Goal: Information Seeking & Learning: Learn about a topic

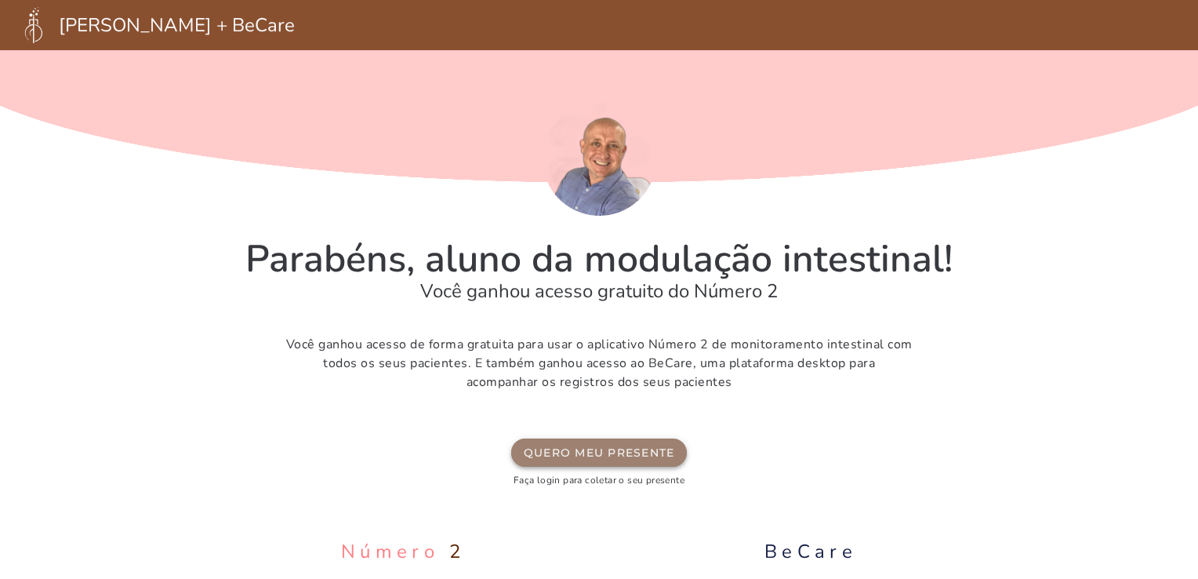
click at [0, 0] on slot "Quero meu presente" at bounding box center [0, 0] width 0 height 0
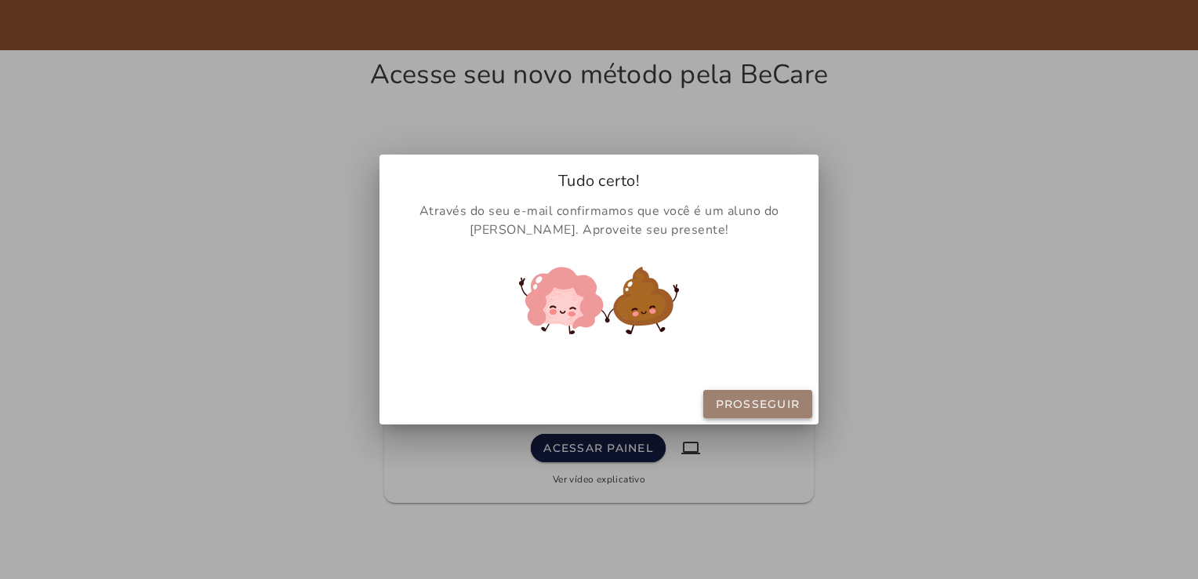
click at [0, 0] on slot "Prosseguir" at bounding box center [0, 0] width 0 height 0
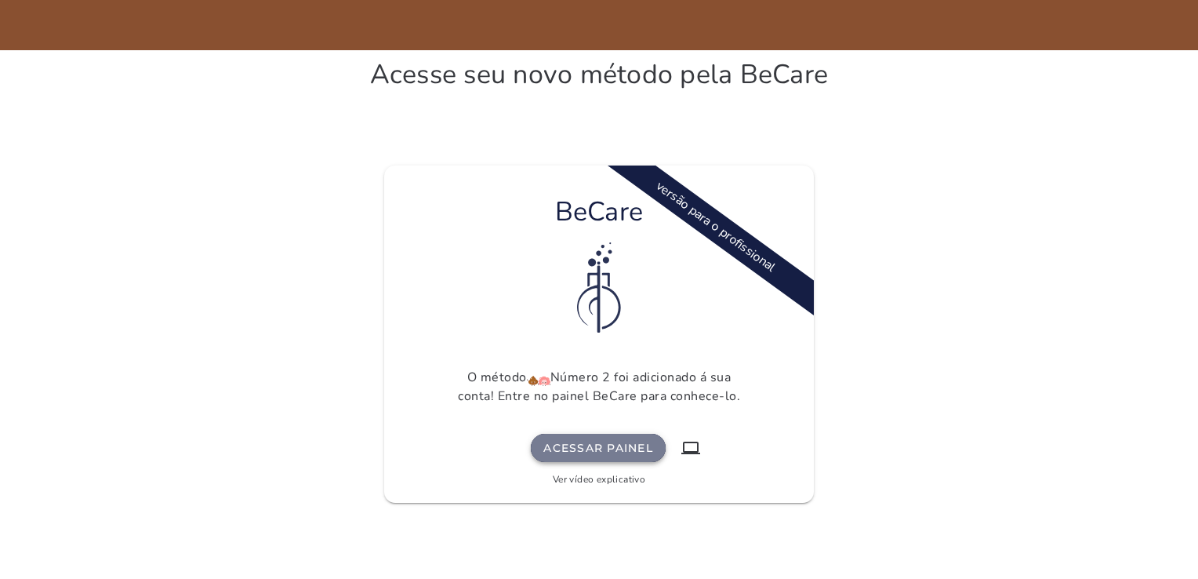
click at [0, 0] on slot "Acessar painel" at bounding box center [0, 0] width 0 height 0
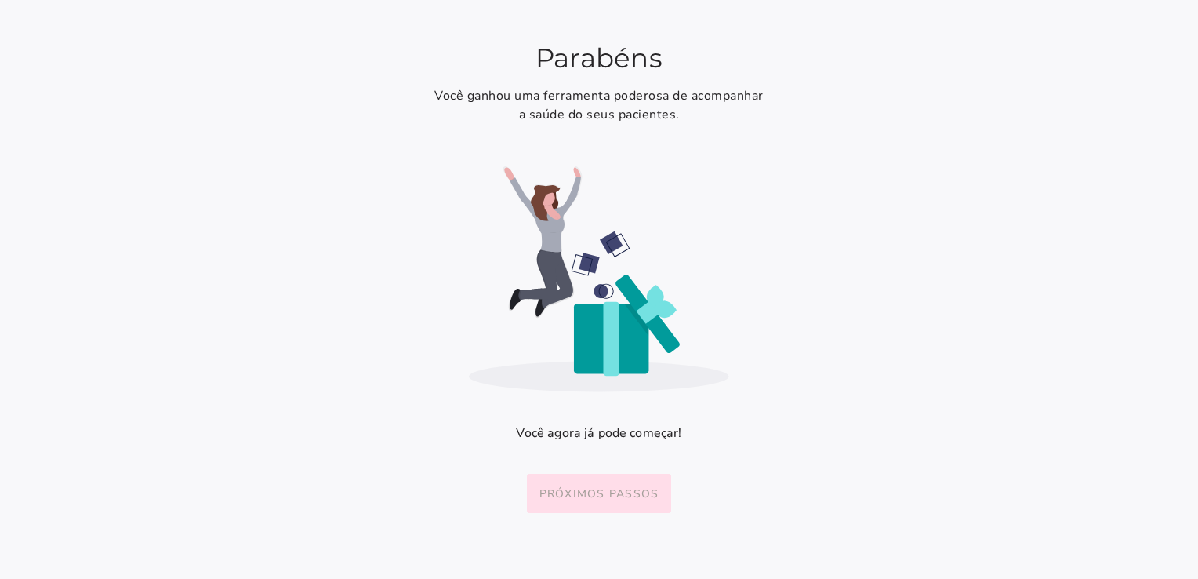
click at [0, 0] on slot "Próximos passos" at bounding box center [0, 0] width 0 height 0
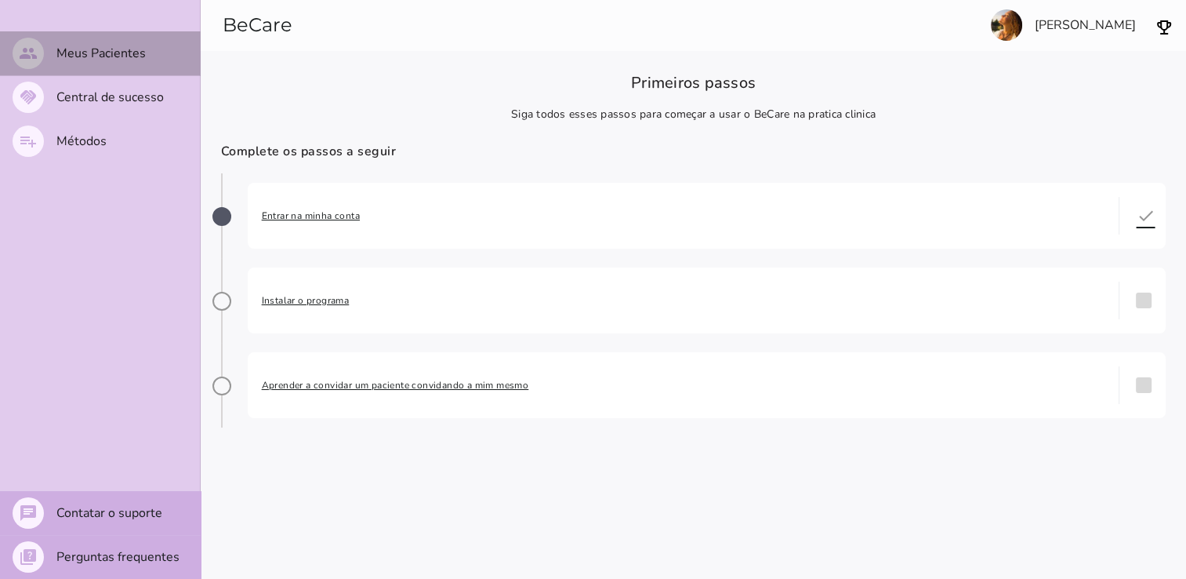
click at [0, 0] on slot "Meus Pacientes" at bounding box center [0, 0] width 0 height 0
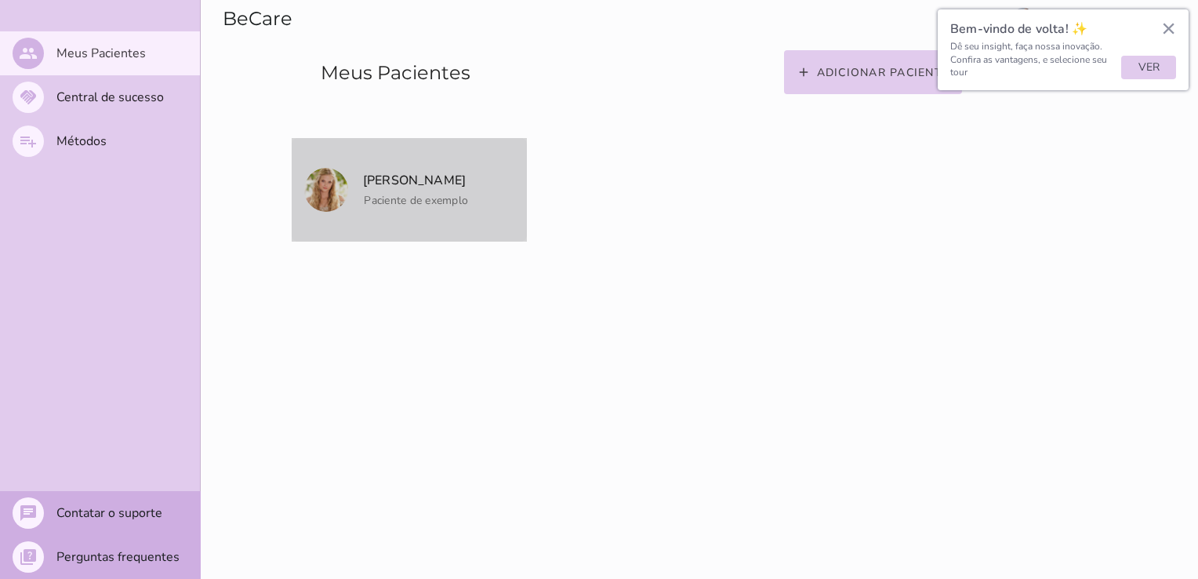
click at [433, 187] on p "[PERSON_NAME]" at bounding box center [414, 180] width 107 height 22
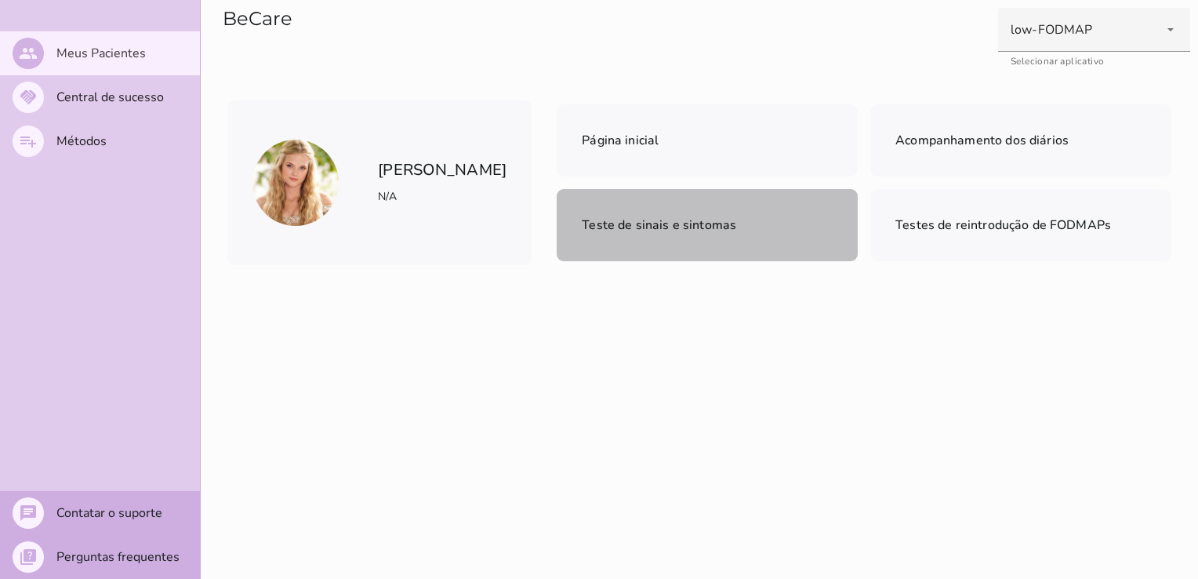
click at [636, 239] on mwc-list-item "Teste de sinais e sintomas" at bounding box center [707, 225] width 301 height 72
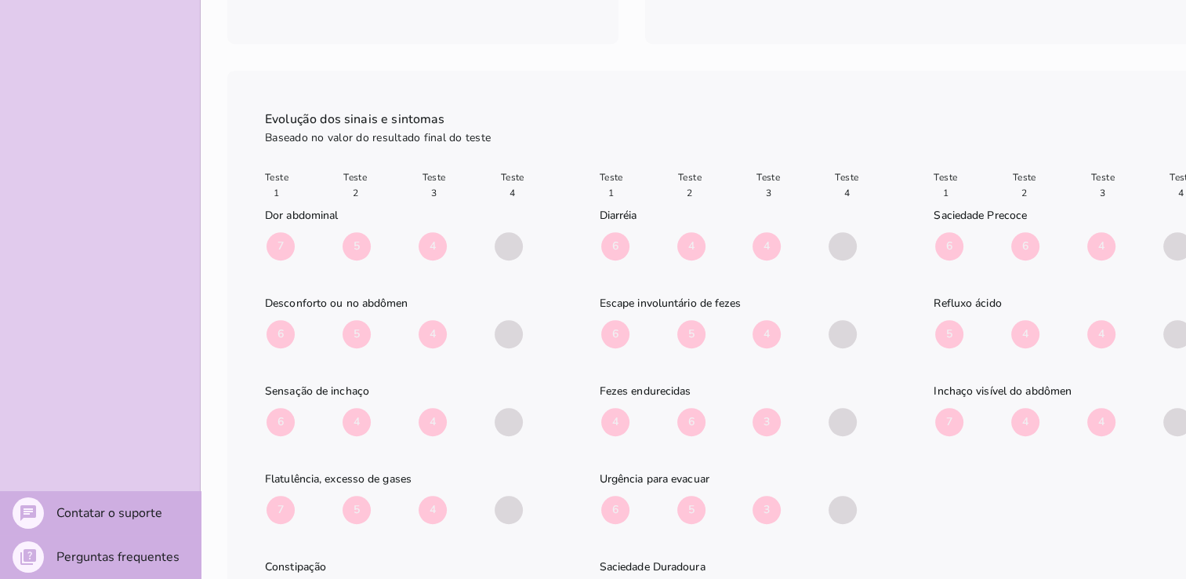
scroll to position [786, 0]
click at [427, 249] on span "4" at bounding box center [433, 245] width 28 height 28
click at [510, 242] on span at bounding box center [509, 245] width 28 height 28
click at [518, 330] on span at bounding box center [509, 332] width 28 height 28
click at [620, 245] on span "6" at bounding box center [615, 245] width 28 height 28
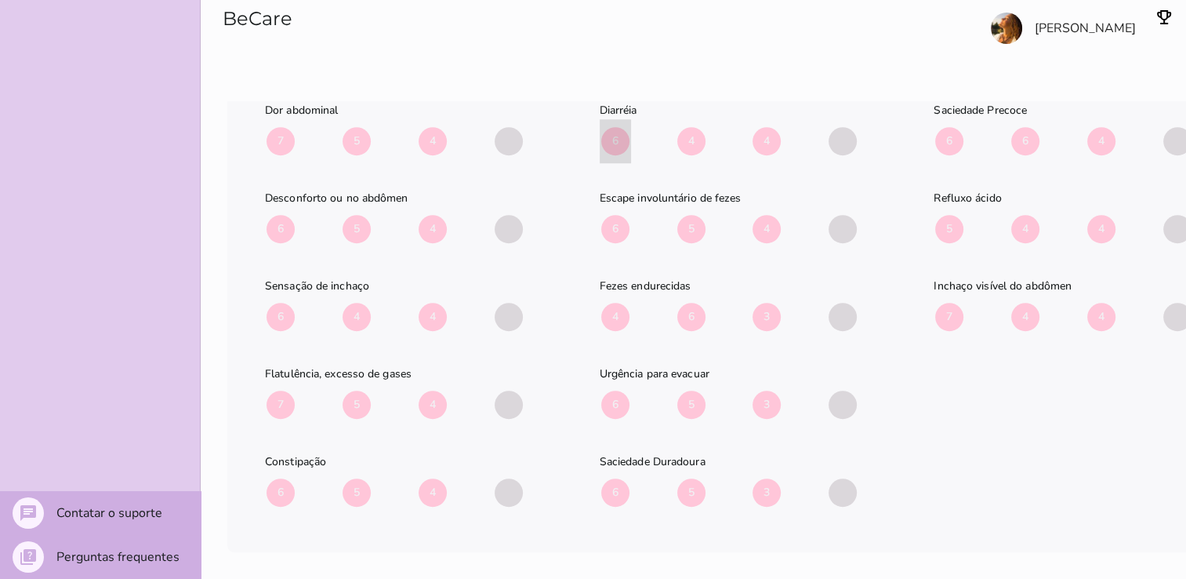
scroll to position [0, 0]
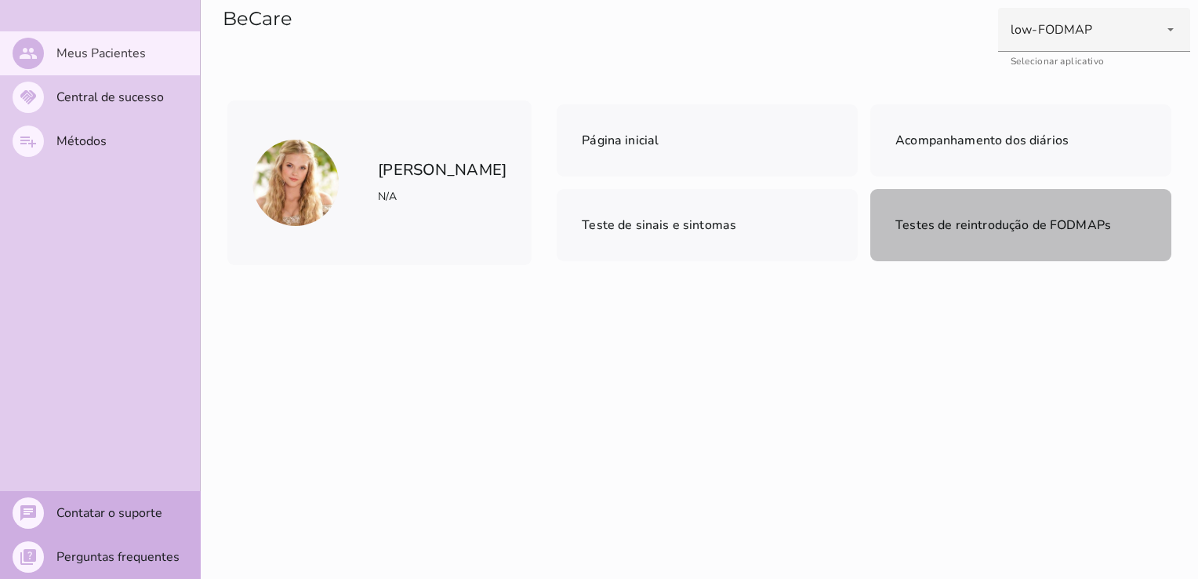
click at [932, 239] on mwc-list-item "Testes de reintrodução de FODMAPs" at bounding box center [1020, 225] width 301 height 72
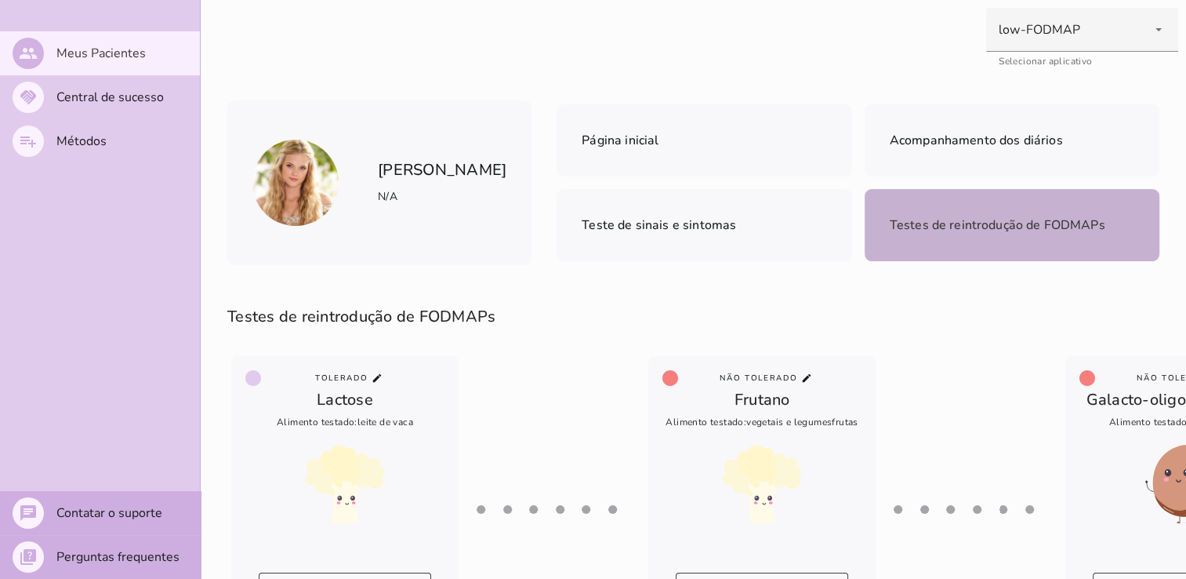
scroll to position [159, 0]
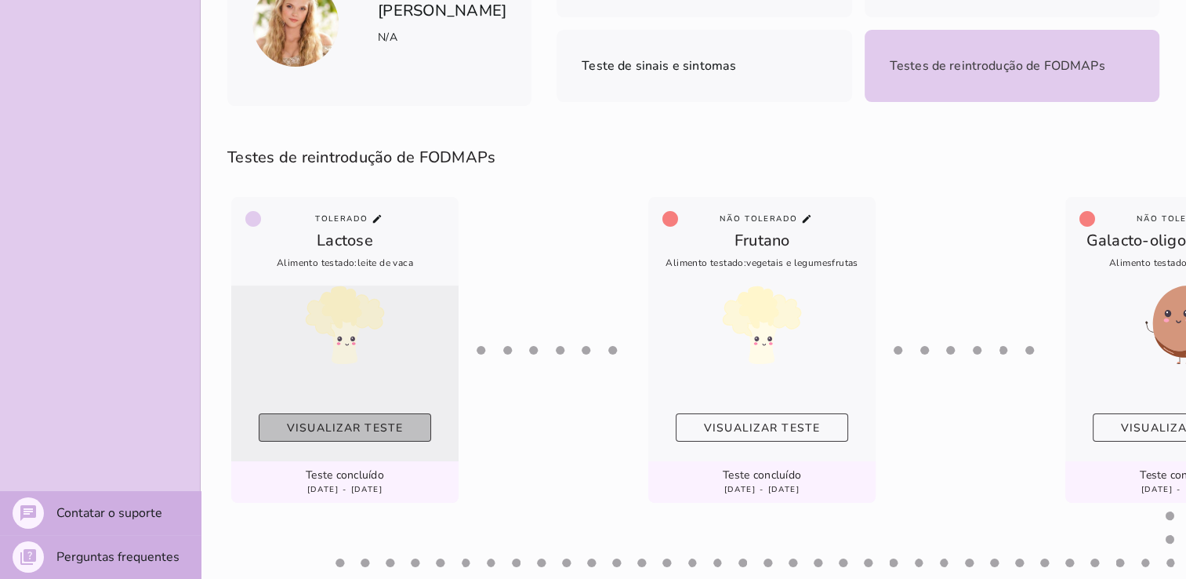
click at [0, 0] on slot "Visualizar teste" at bounding box center [0, 0] width 0 height 0
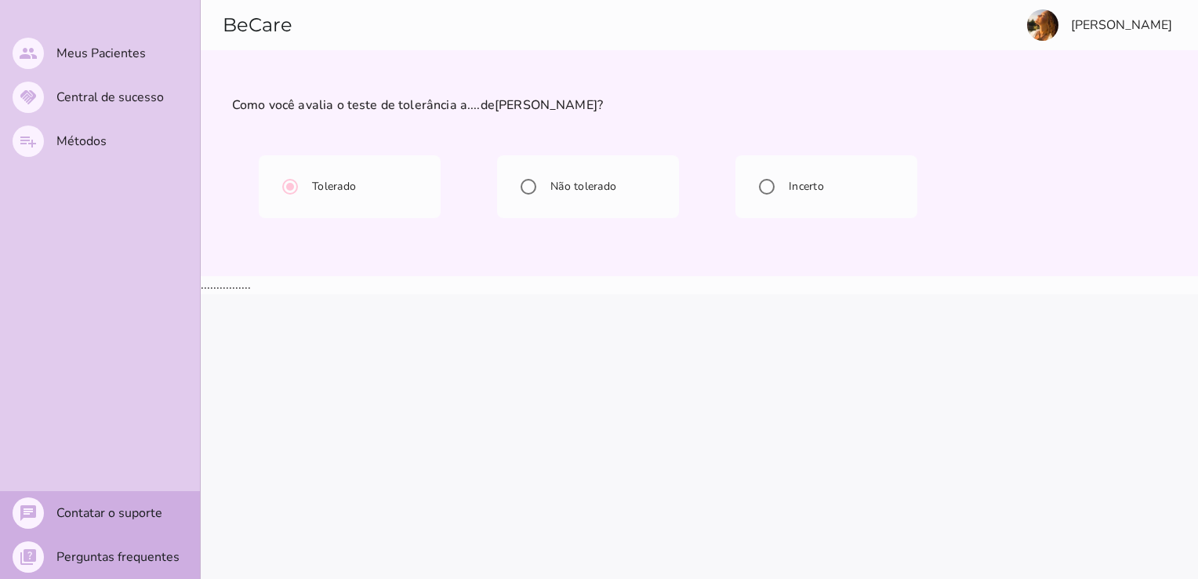
radio input "****"
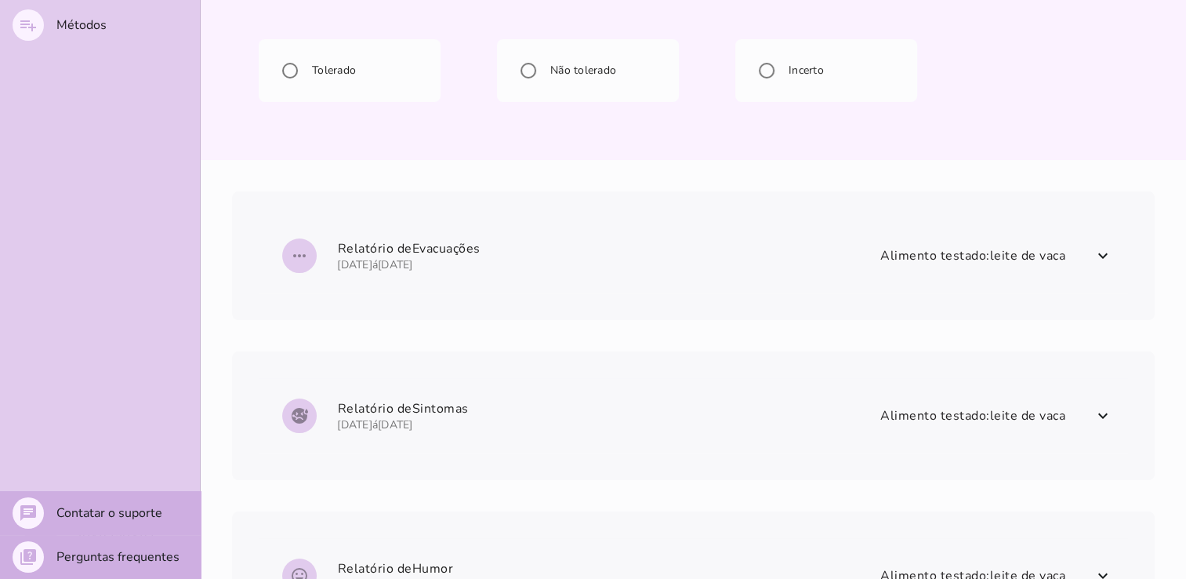
scroll to position [136, 0]
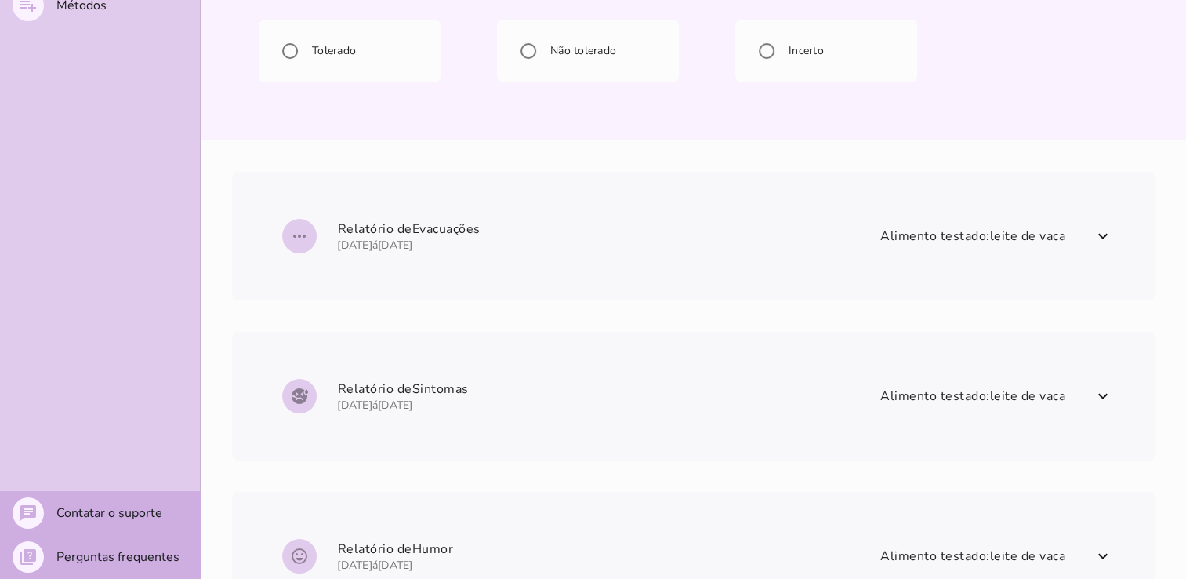
click at [1092, 244] on span at bounding box center [1103, 235] width 25 height 25
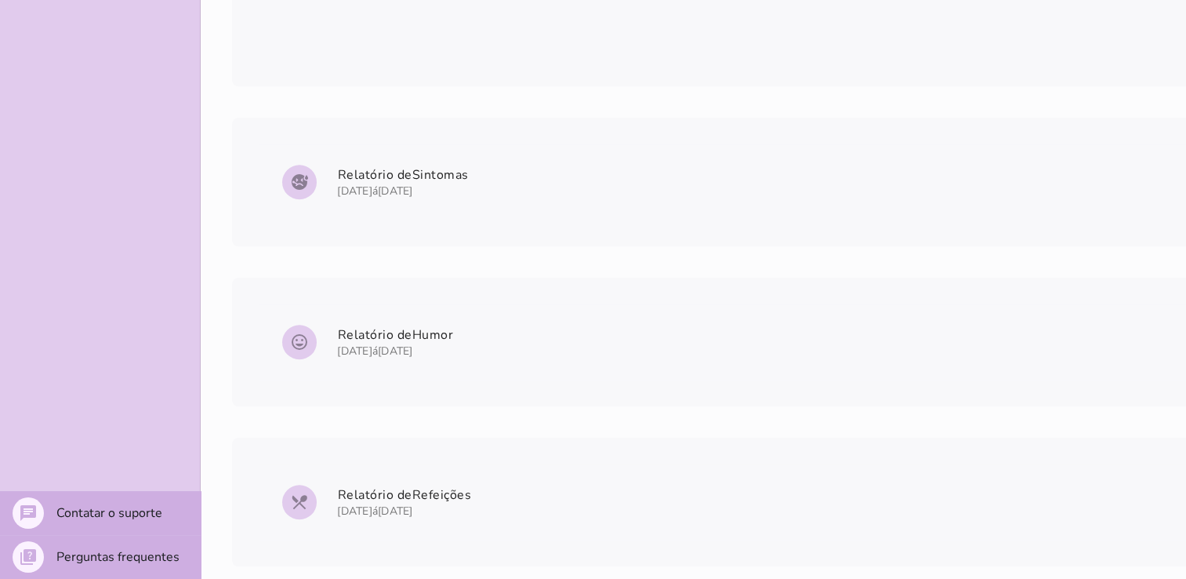
scroll to position [1127, 0]
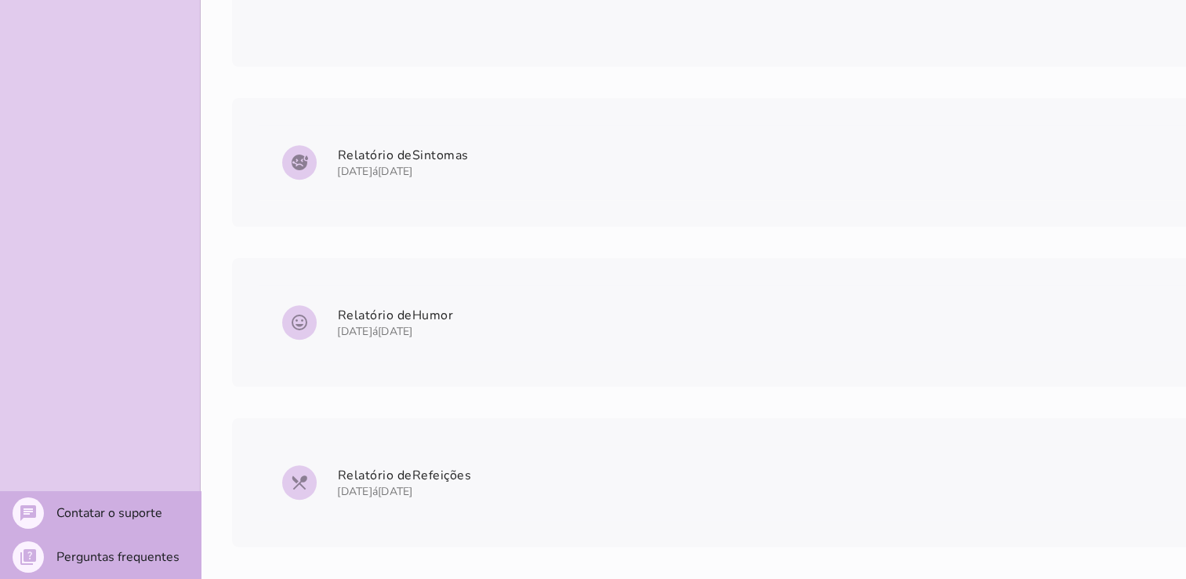
click at [454, 147] on span "sick Relatório de Sintomas 20 de maio á 26 de maio Alimento testado: leite de v…" at bounding box center [1147, 162] width 1738 height 56
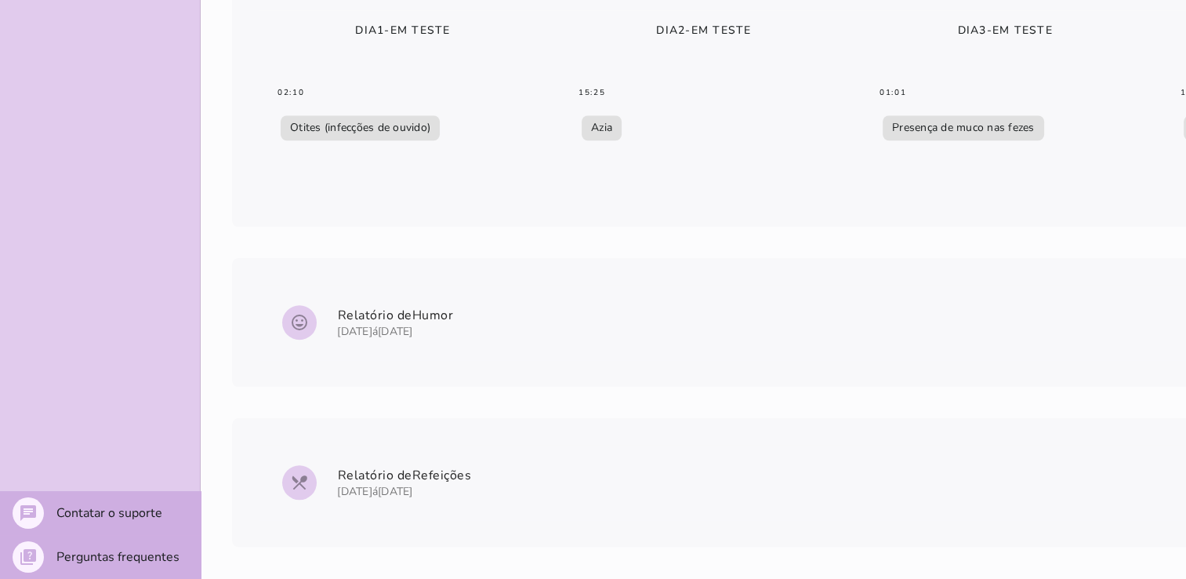
scroll to position [0, 0]
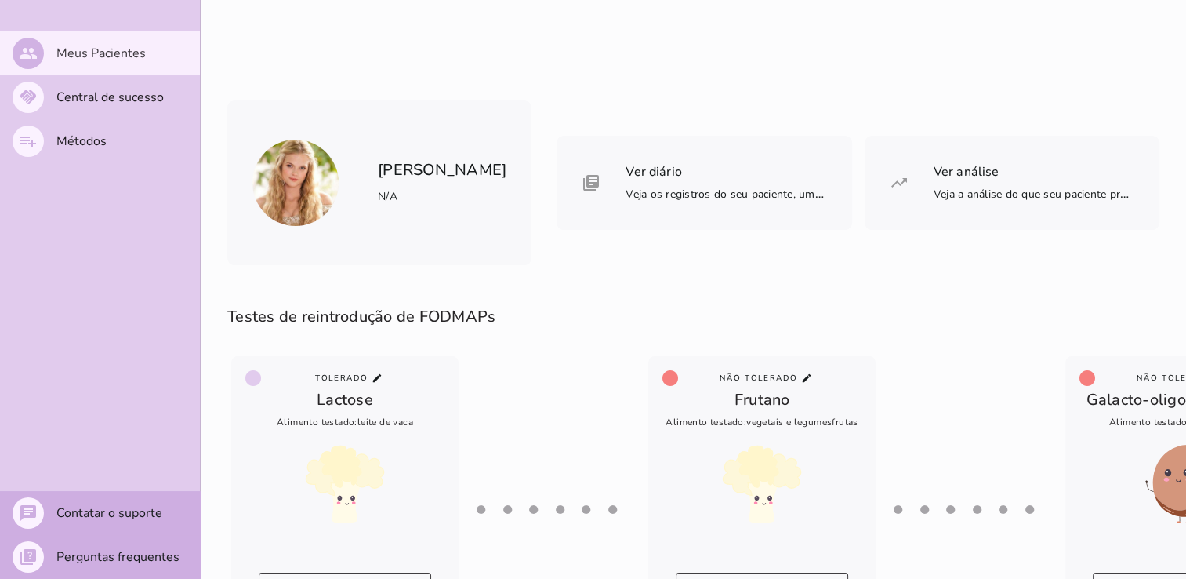
scroll to position [159, 0]
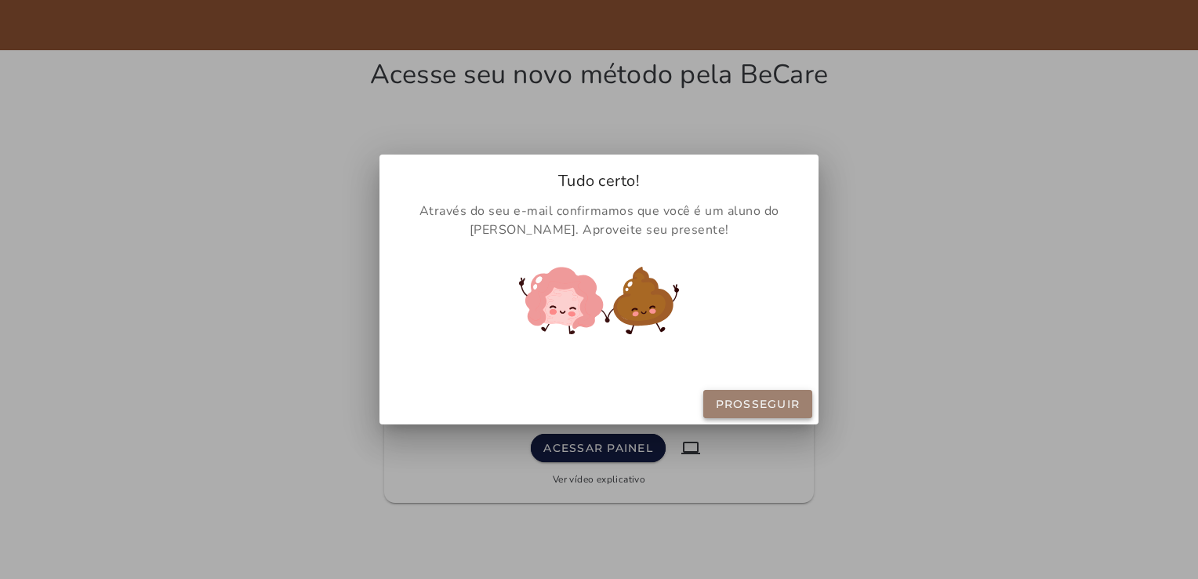
click at [750, 395] on button "Prosseguir" at bounding box center [758, 404] width 110 height 28
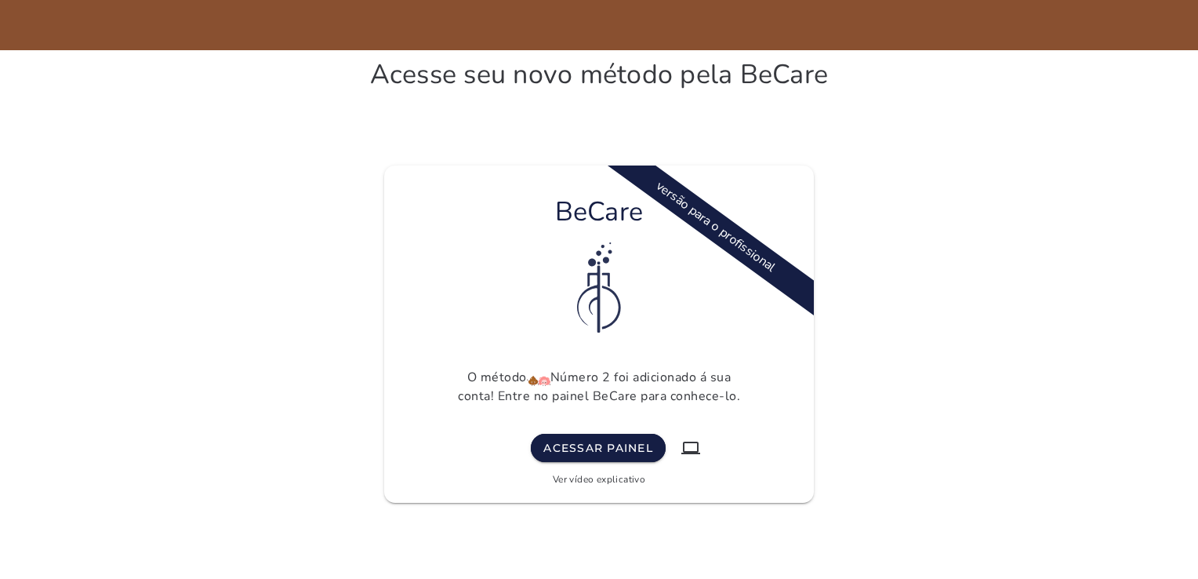
click at [597, 481] on link "Ver vídeo explicativo" at bounding box center [599, 479] width 93 height 13
click at [593, 456] on button "Acessar painel" at bounding box center [598, 448] width 135 height 28
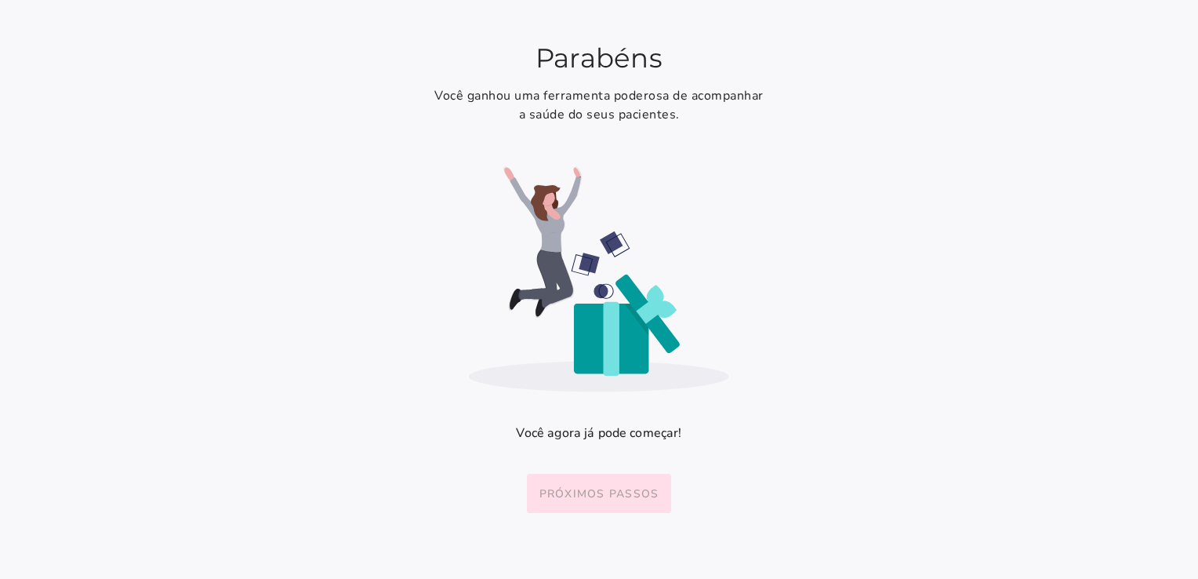
click at [575, 502] on button "Próximos passos" at bounding box center [599, 493] width 145 height 39
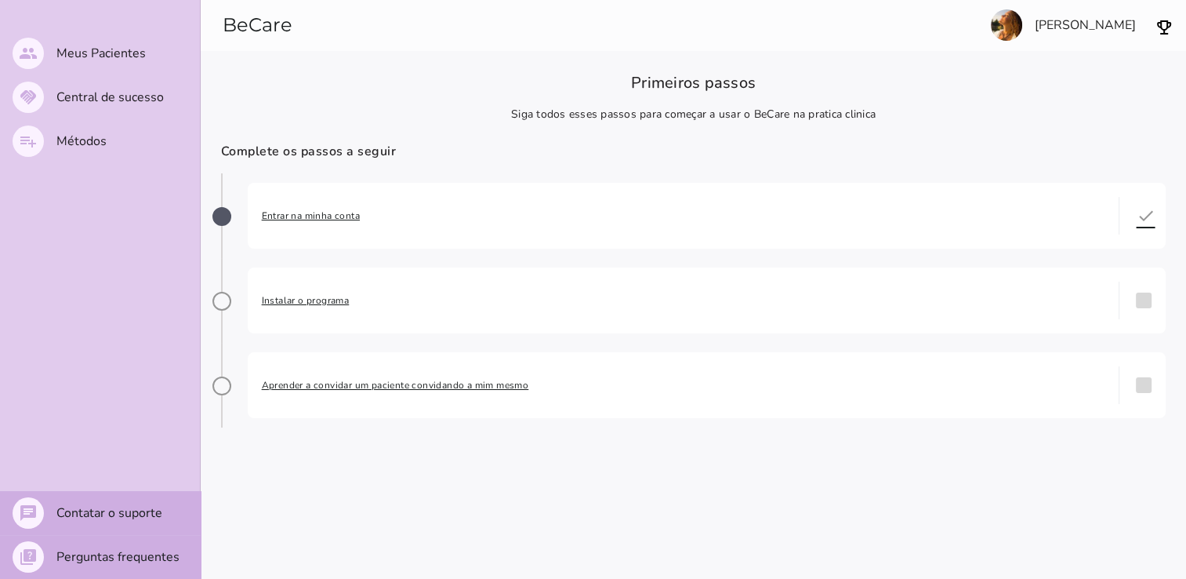
click at [289, 215] on span "Entrar na minha conta" at bounding box center [684, 216] width 844 height 16
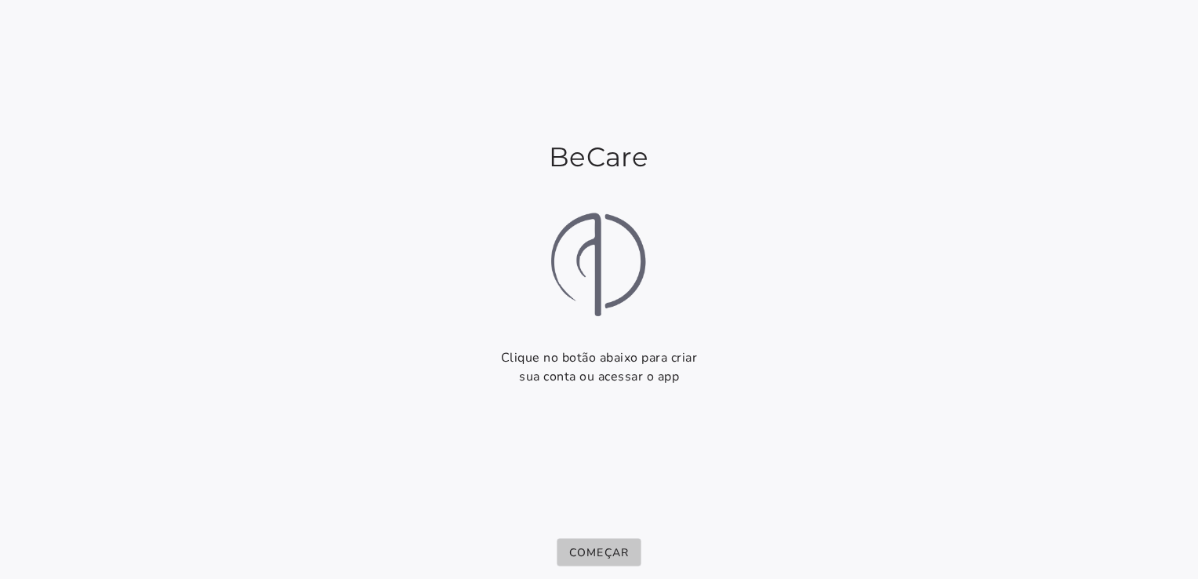
click at [0, 0] on slot "Começar" at bounding box center [0, 0] width 0 height 0
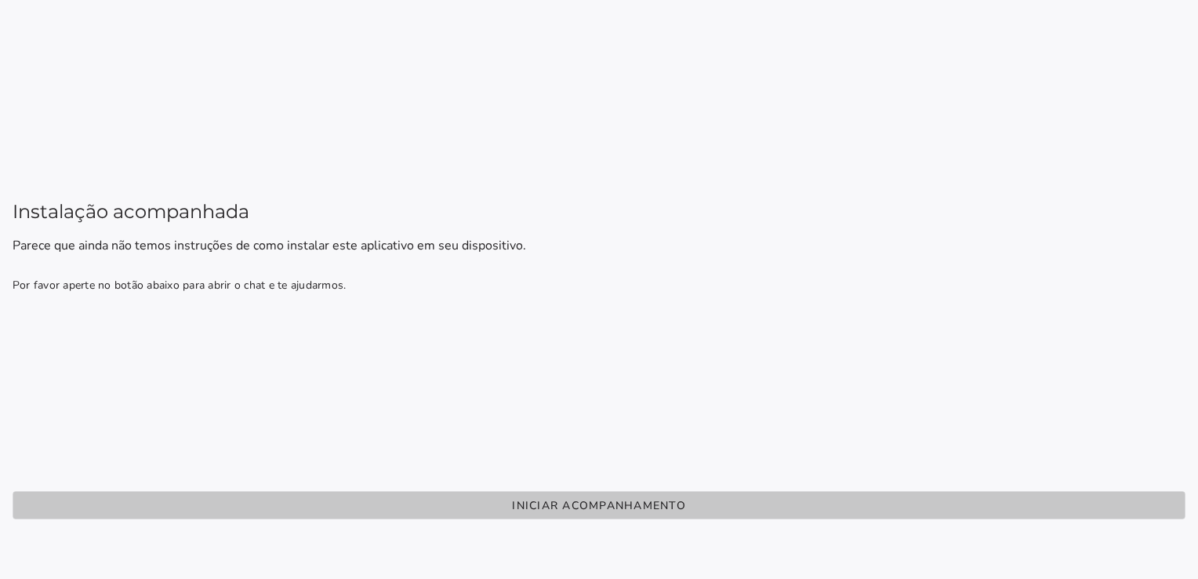
click at [0, 0] on slot "Iniciar acompanhamento" at bounding box center [0, 0] width 0 height 0
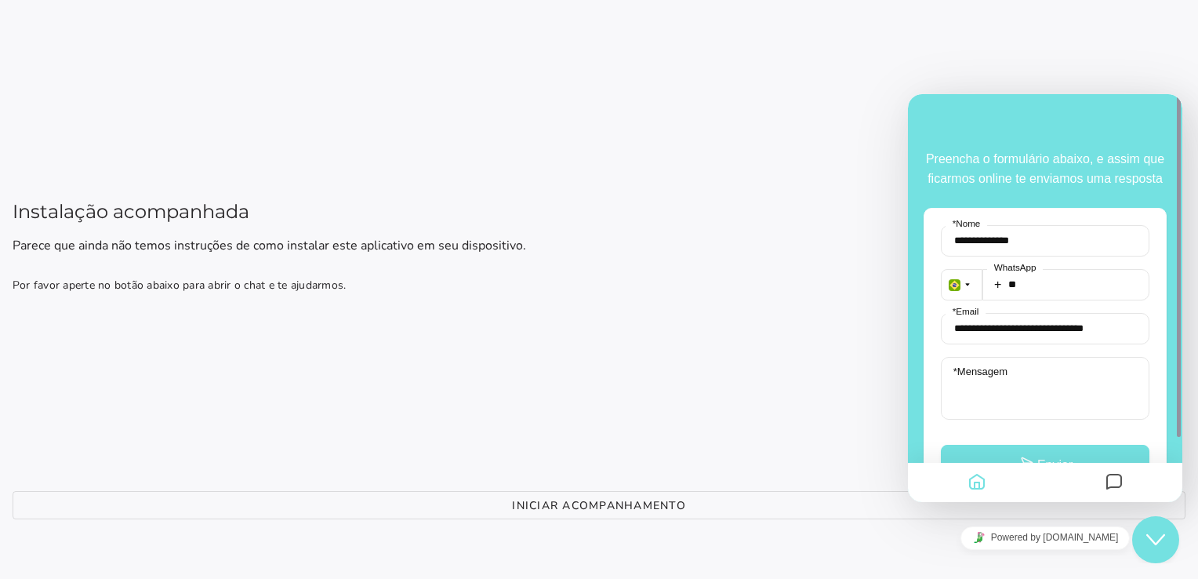
click at [1149, 263] on fieldset "**********" at bounding box center [1045, 247] width 209 height 44
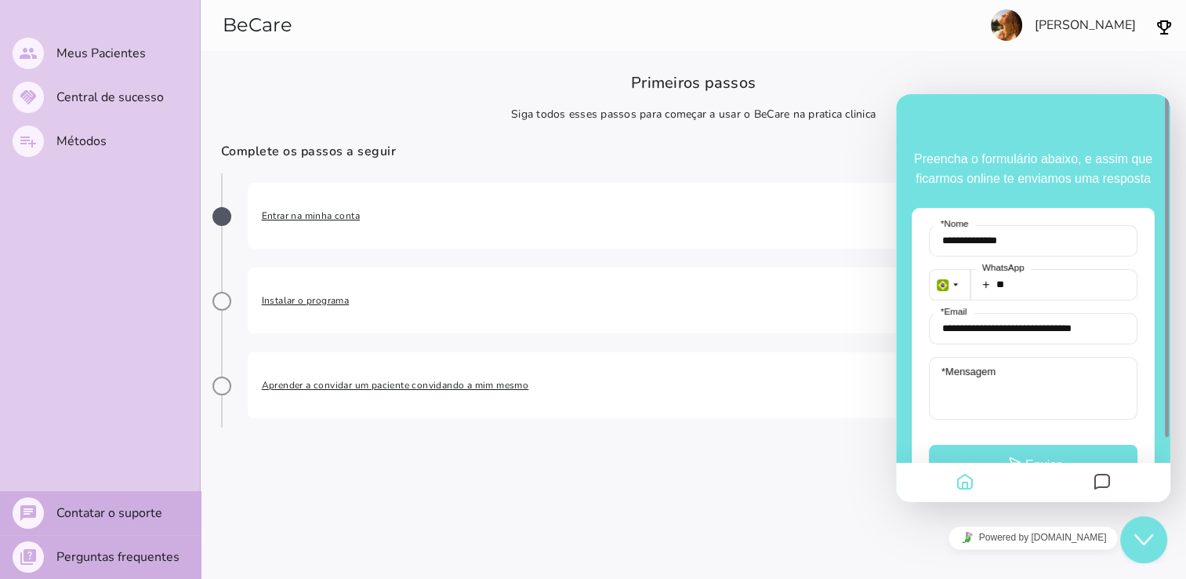
click at [300, 300] on span "Instalar o programa" at bounding box center [684, 301] width 844 height 16
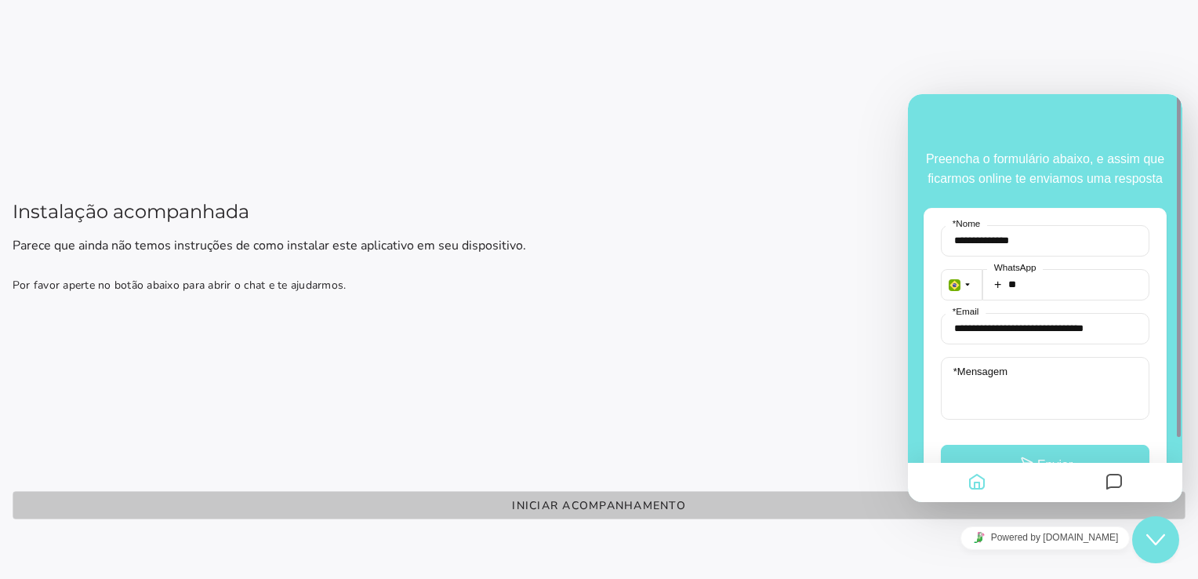
click at [0, 0] on slot "Iniciar acompanhamento" at bounding box center [0, 0] width 0 height 0
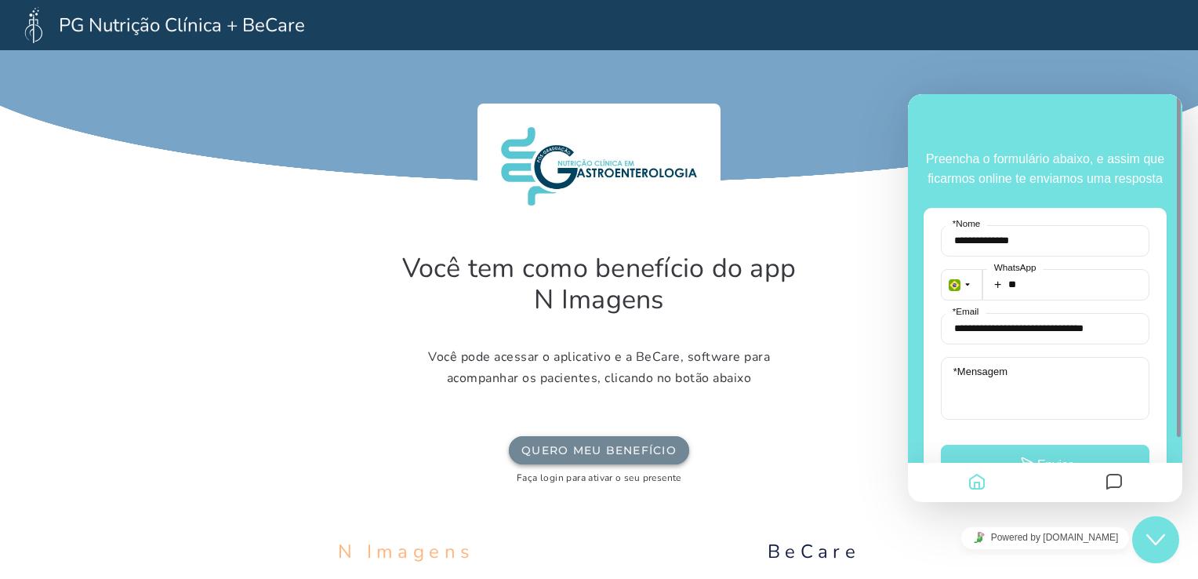
click at [614, 460] on button "Quero meu benefício" at bounding box center [599, 450] width 180 height 28
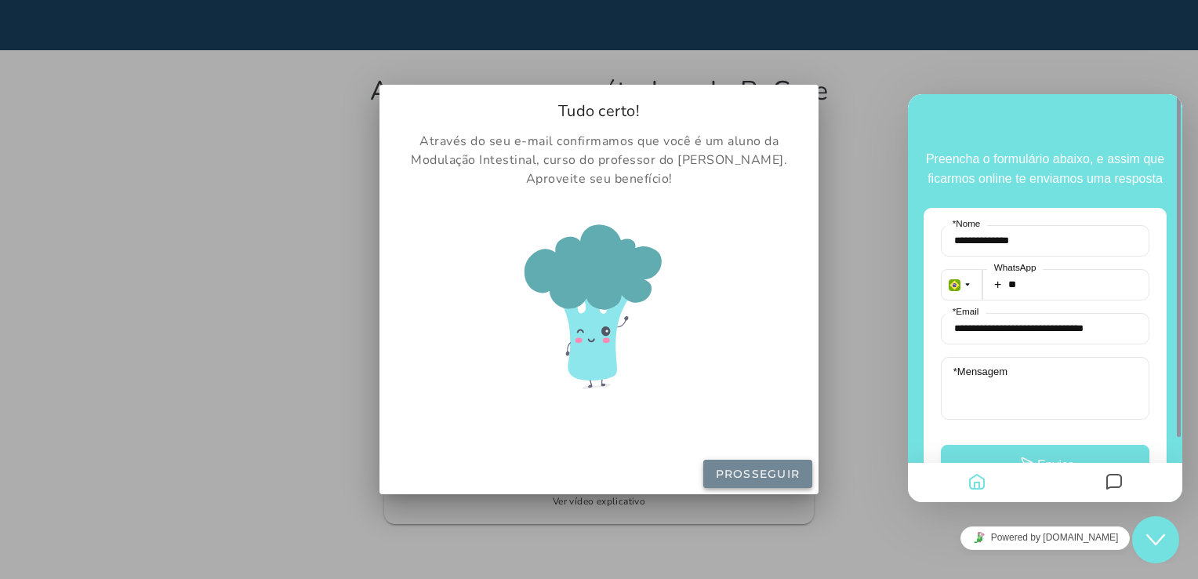
click at [779, 466] on button "Prosseguir" at bounding box center [758, 474] width 110 height 28
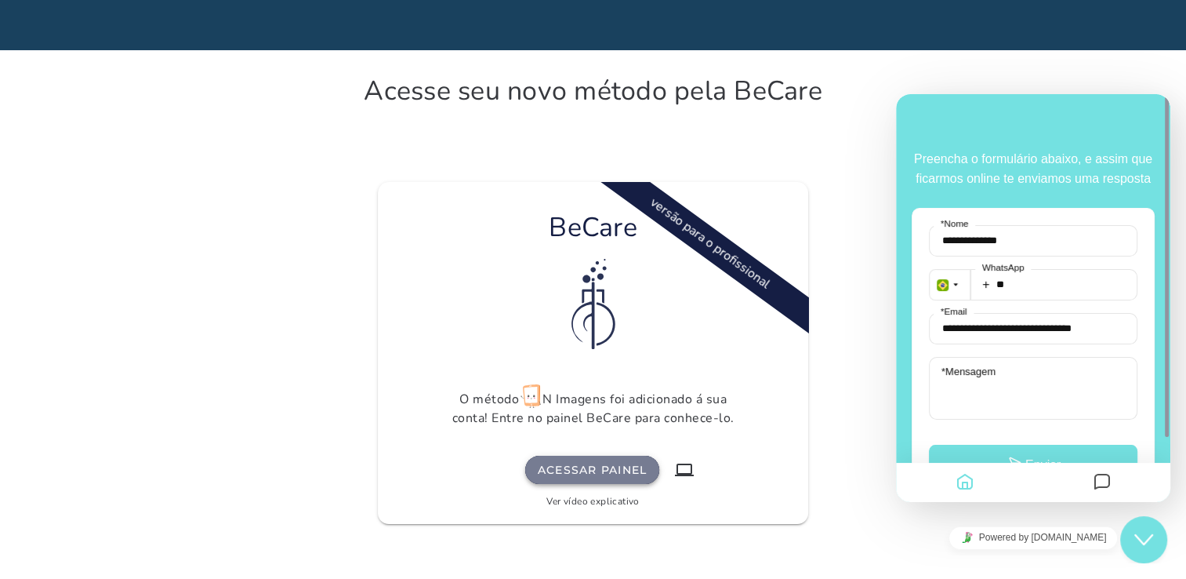
click at [0, 0] on slot "Acessar painel" at bounding box center [0, 0] width 0 height 0
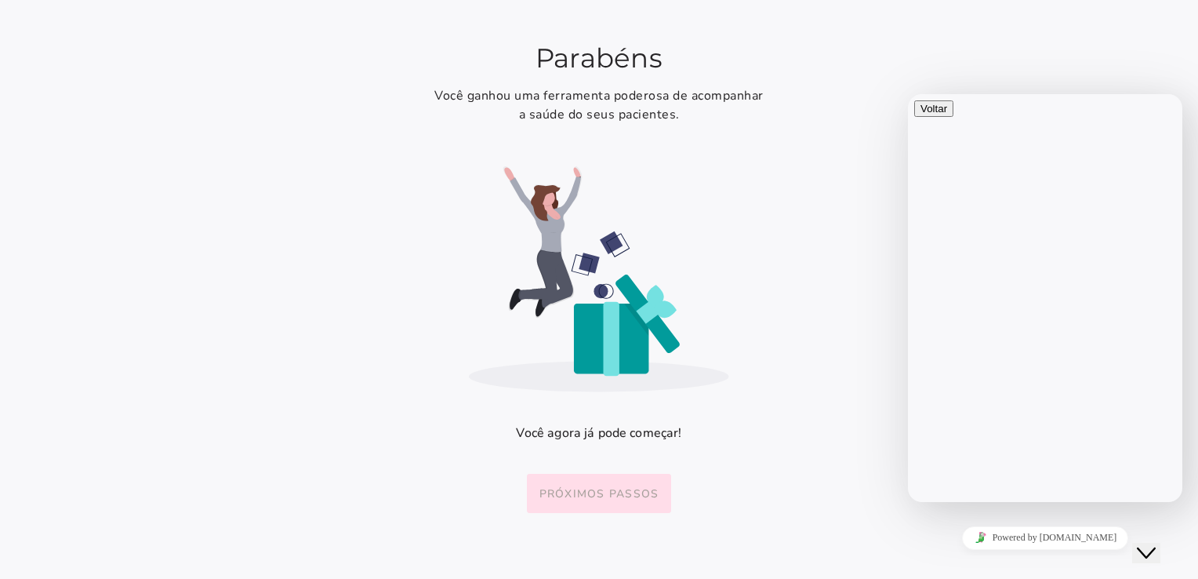
click at [0, 0] on slot "Próximos passos" at bounding box center [0, 0] width 0 height 0
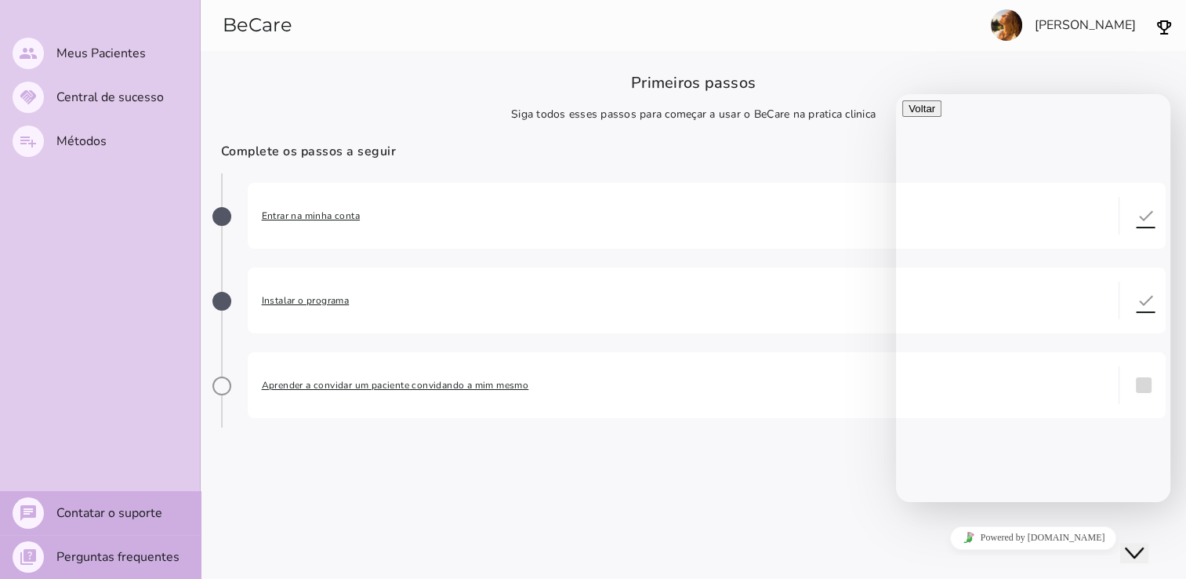
click at [1143, 547] on icon "Chat widget" at bounding box center [1134, 552] width 19 height 11
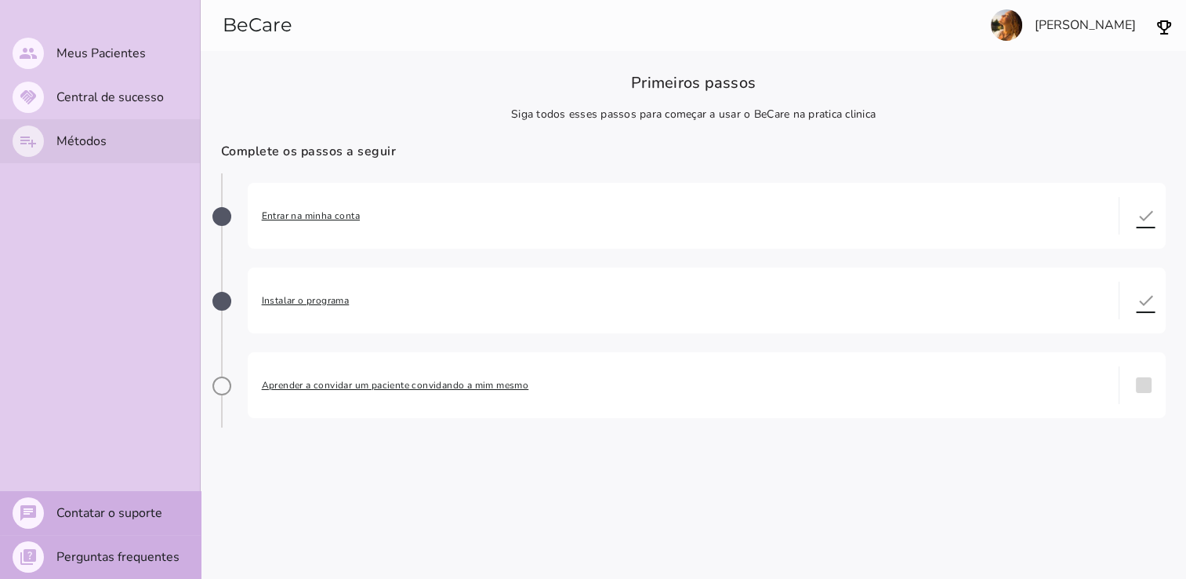
click at [0, 0] on slot "Métodos" at bounding box center [0, 0] width 0 height 0
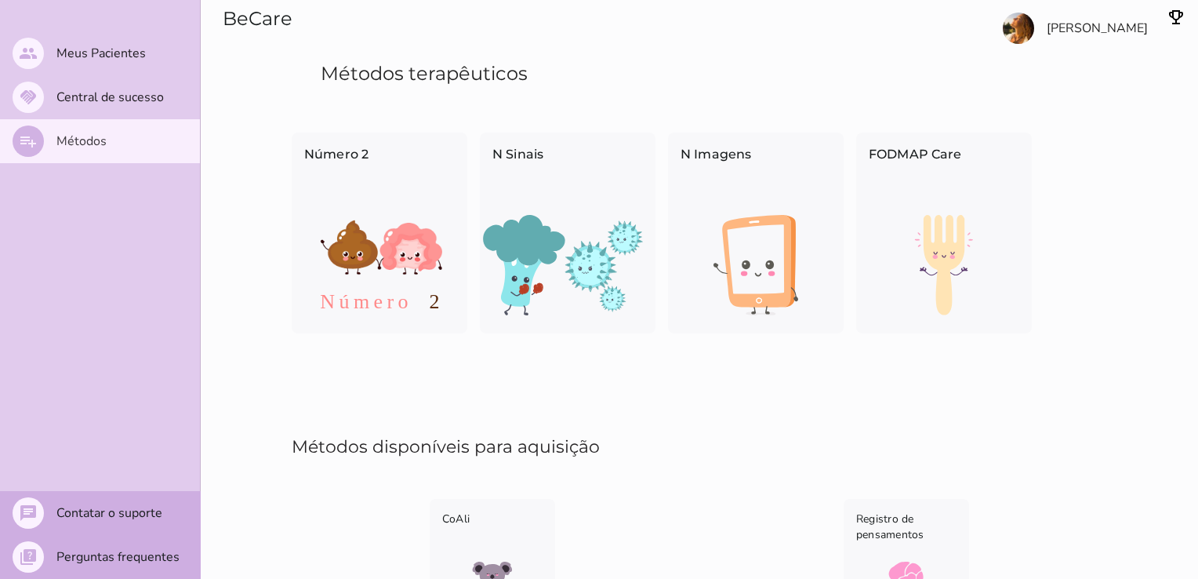
scroll to position [114, 0]
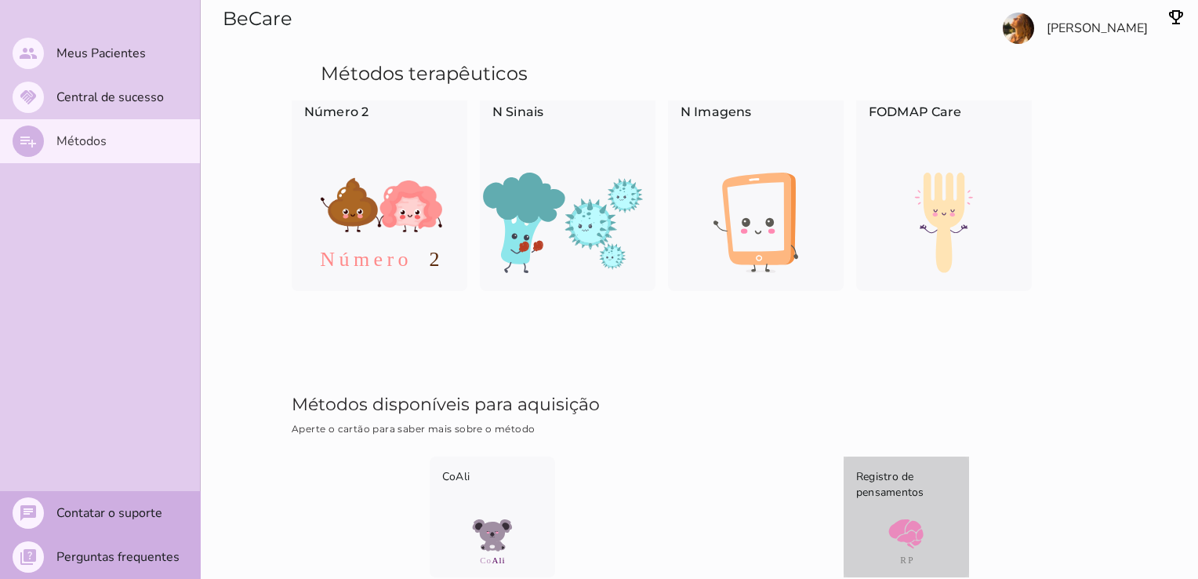
click at [888, 543] on img at bounding box center [906, 542] width 125 height 47
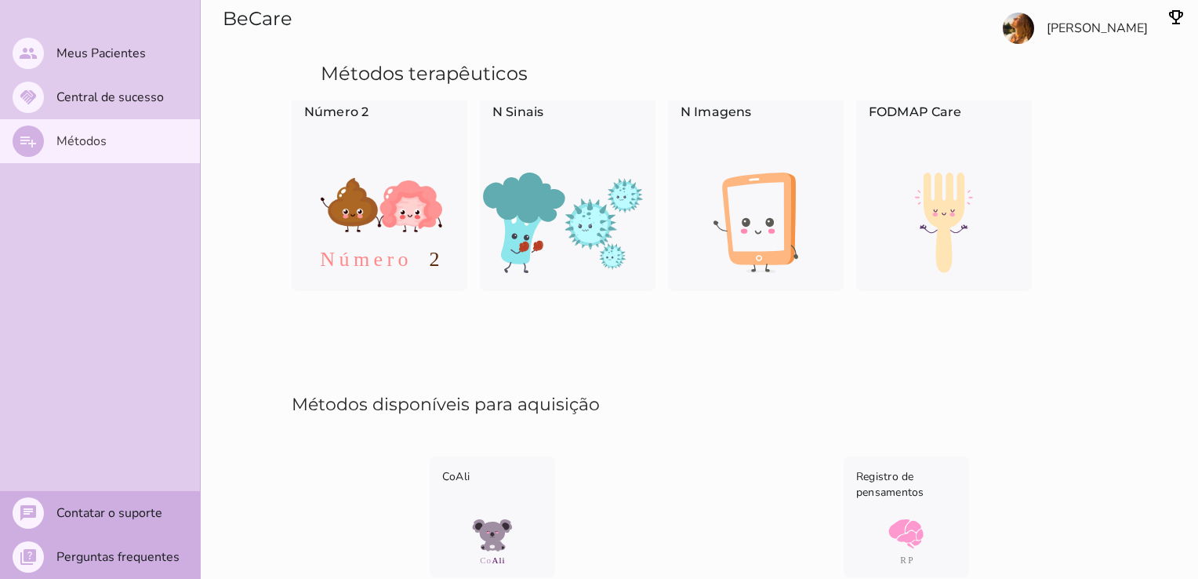
scroll to position [114, 0]
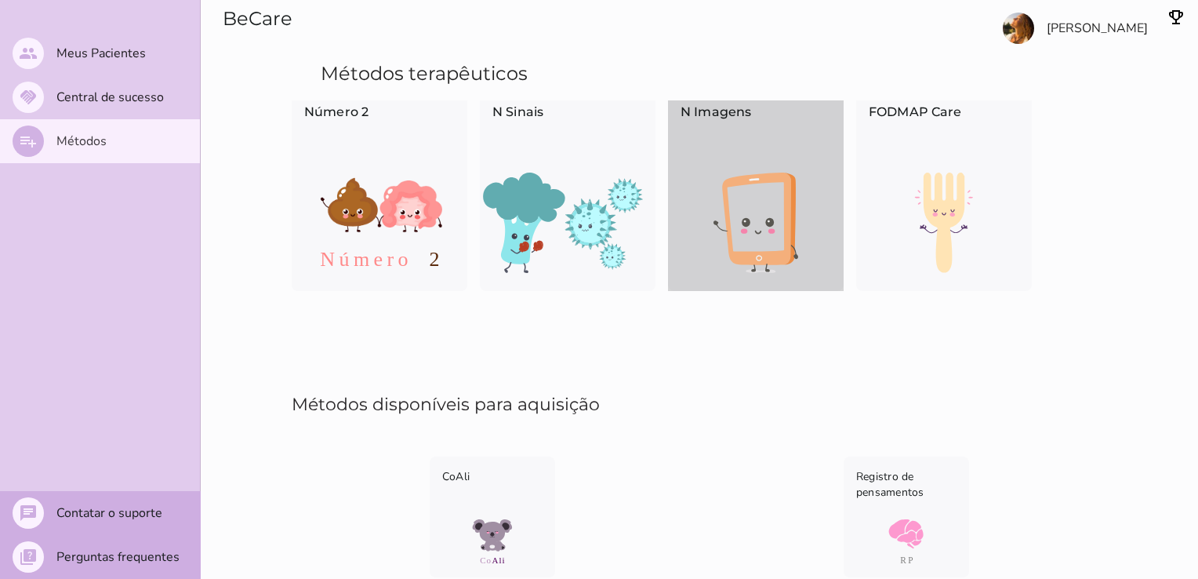
click at [678, 173] on img at bounding box center [756, 223] width 176 height 100
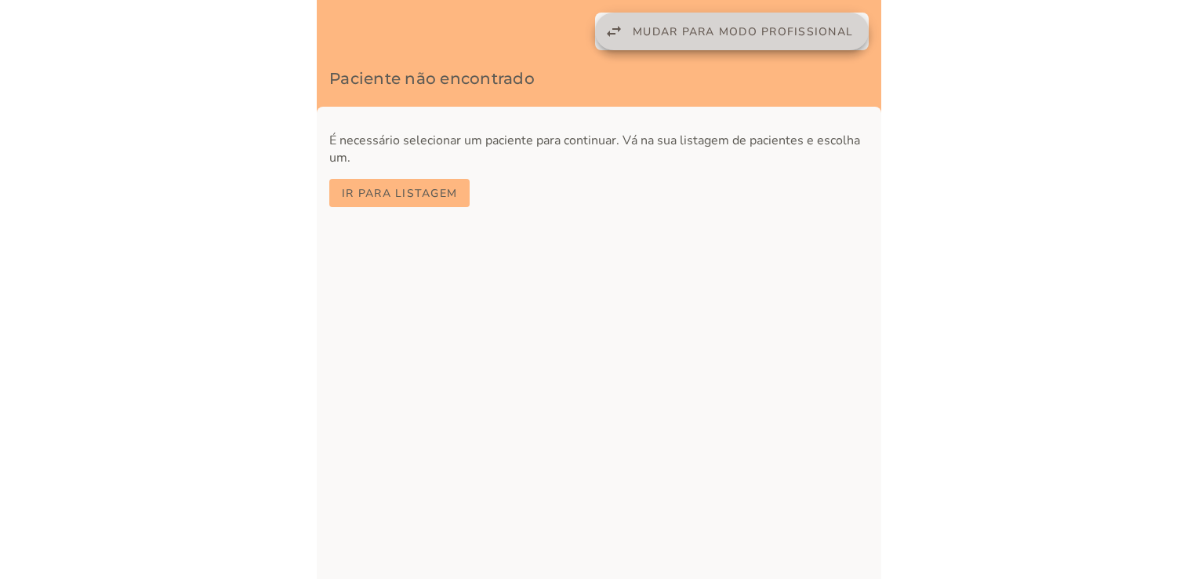
click at [721, 28] on span "Mudar para modo profissional" at bounding box center [743, 31] width 220 height 15
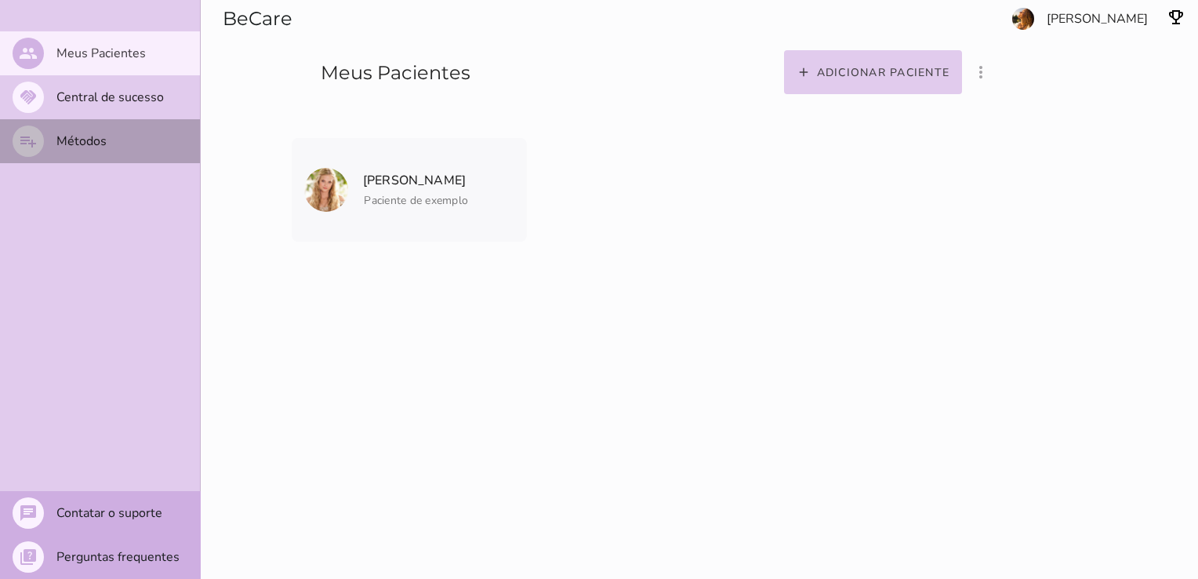
click at [0, 0] on slot "Métodos" at bounding box center [0, 0] width 0 height 0
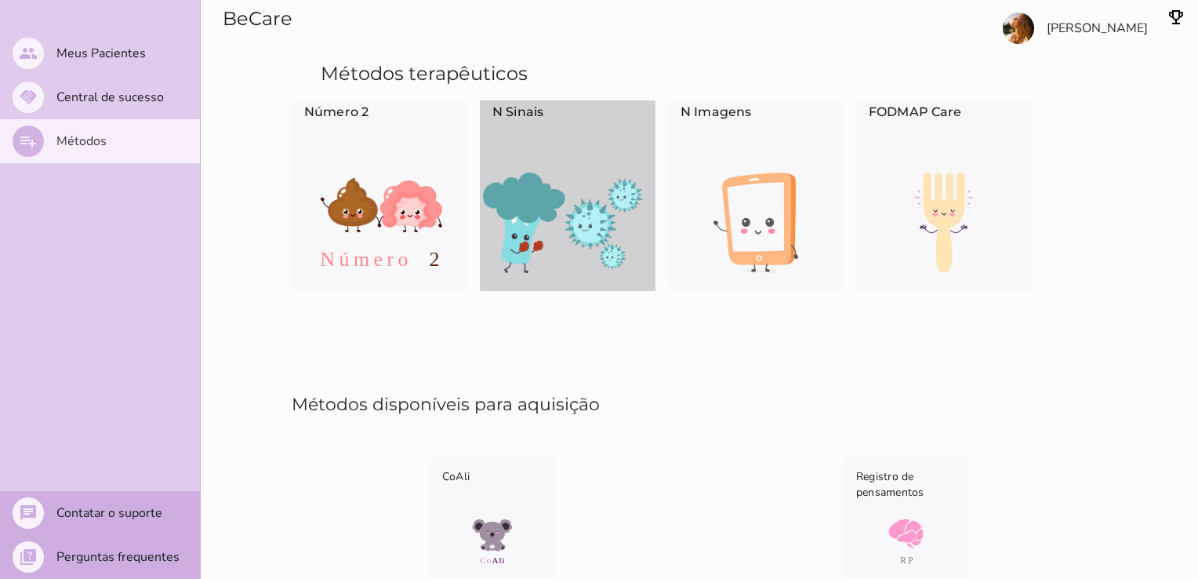
click at [526, 177] on img at bounding box center [568, 223] width 176 height 100
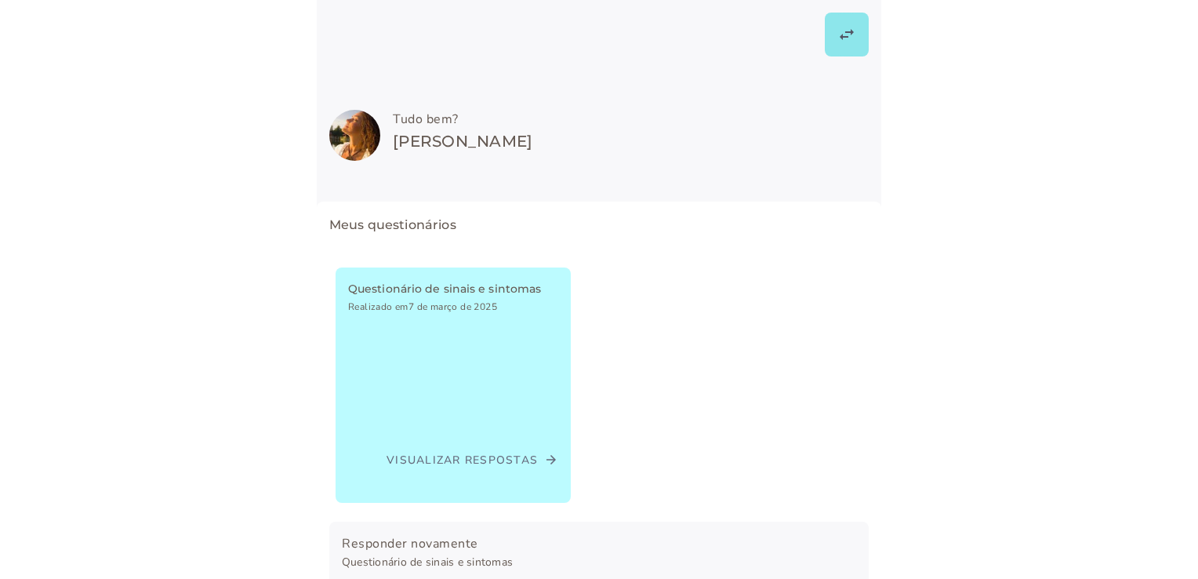
scroll to position [94, 0]
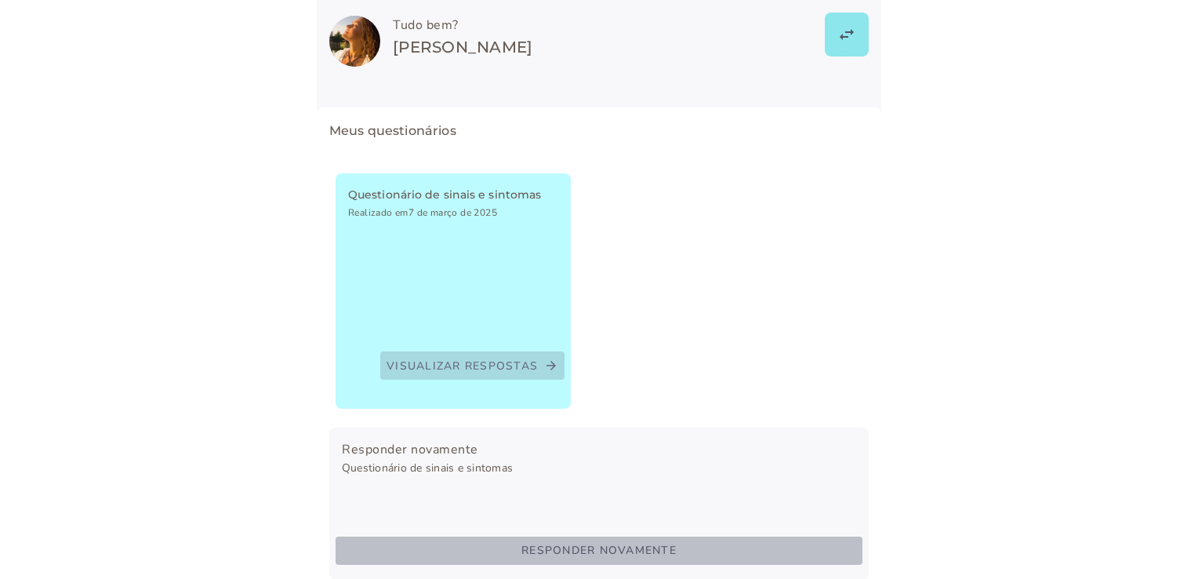
click at [0, 0] on slot "arrow_forward" at bounding box center [0, 0] width 0 height 0
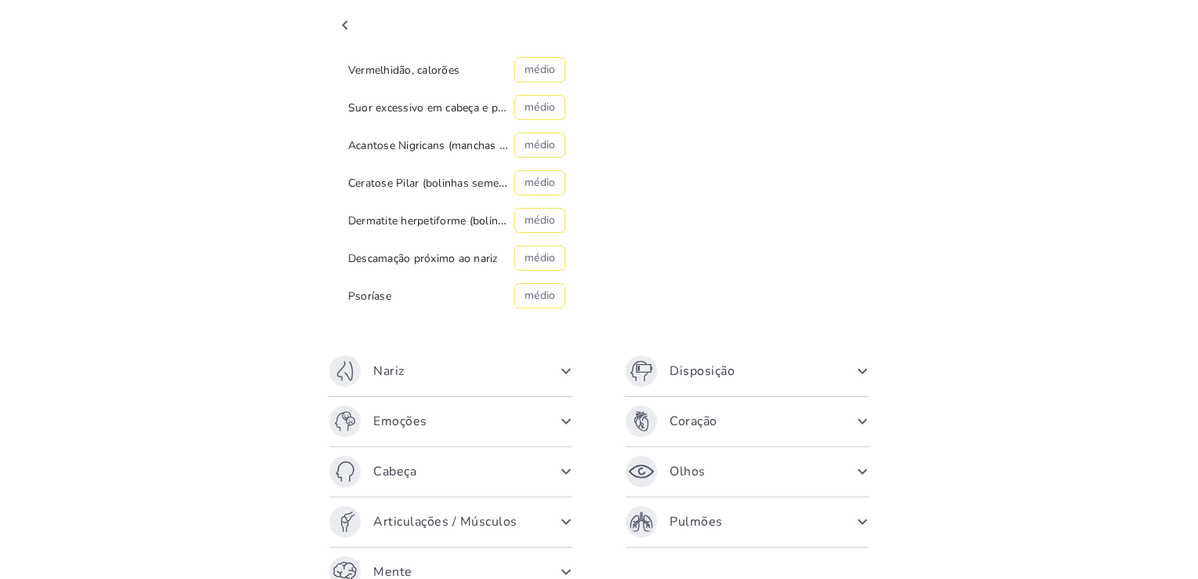
scroll to position [216, 0]
click at [568, 368] on span at bounding box center [566, 368] width 25 height 25
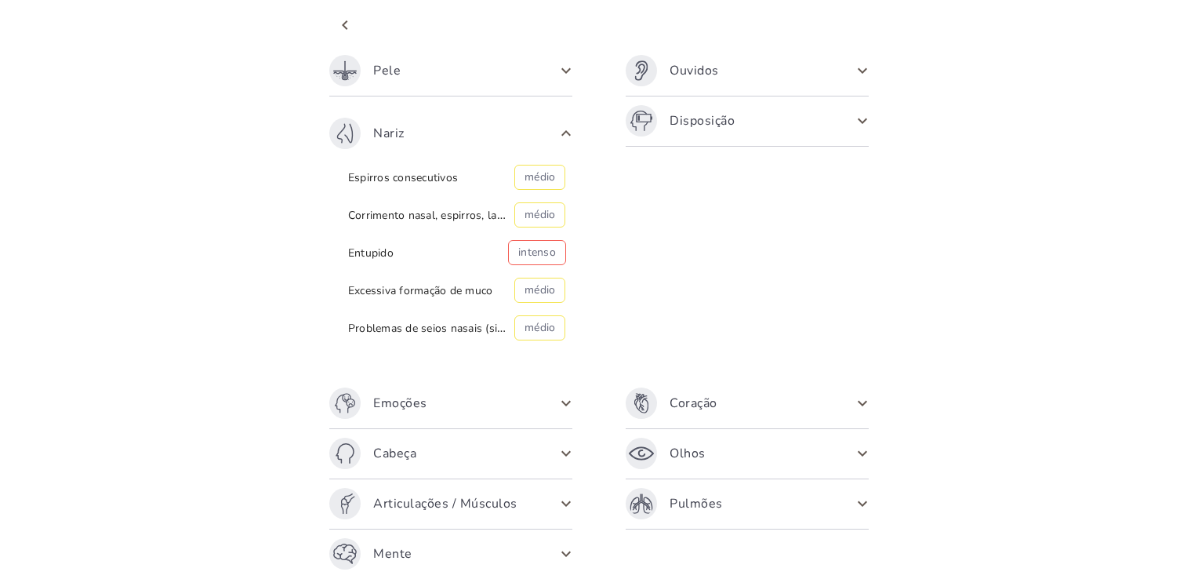
click at [554, 398] on span at bounding box center [566, 403] width 25 height 25
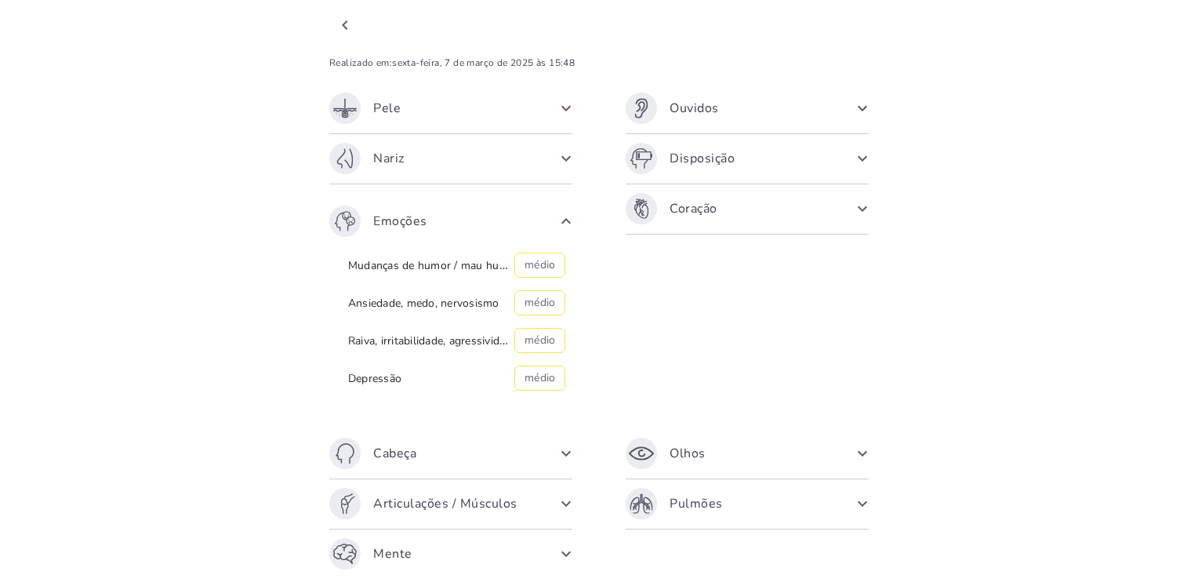
scroll to position [0, 0]
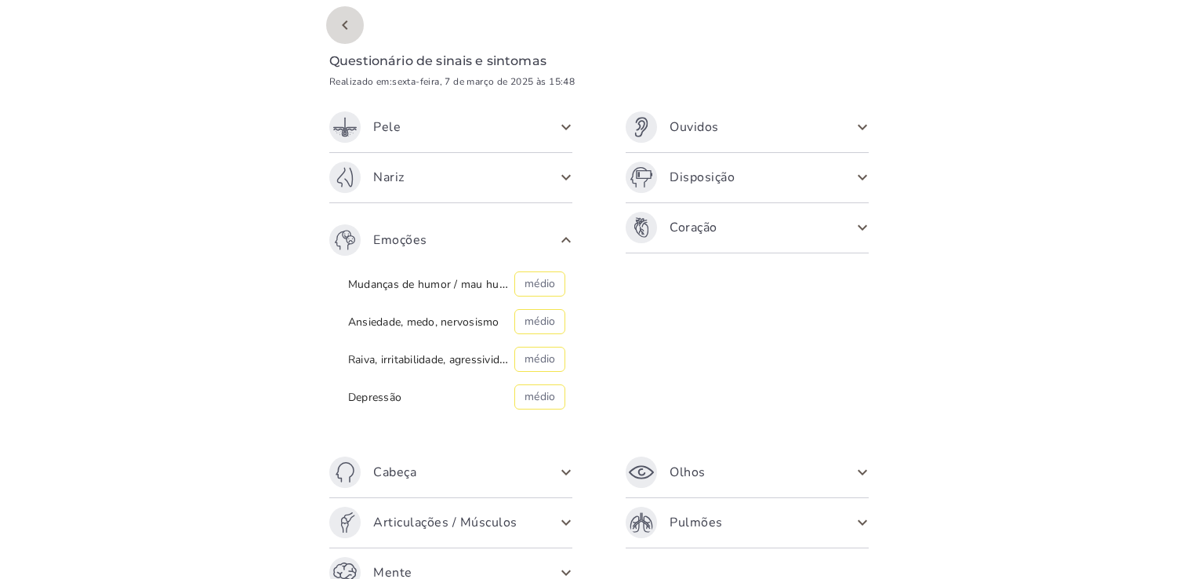
click at [343, 24] on icon "chevron_left" at bounding box center [345, 25] width 19 height 19
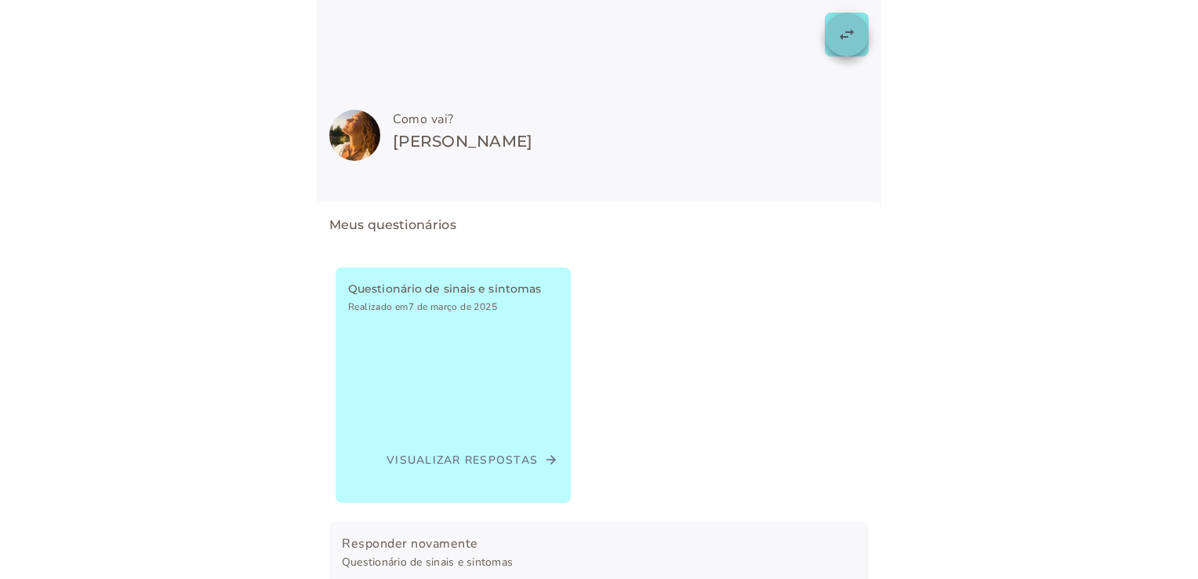
click at [783, 30] on a=true"] at bounding box center [599, 34] width 565 height 69
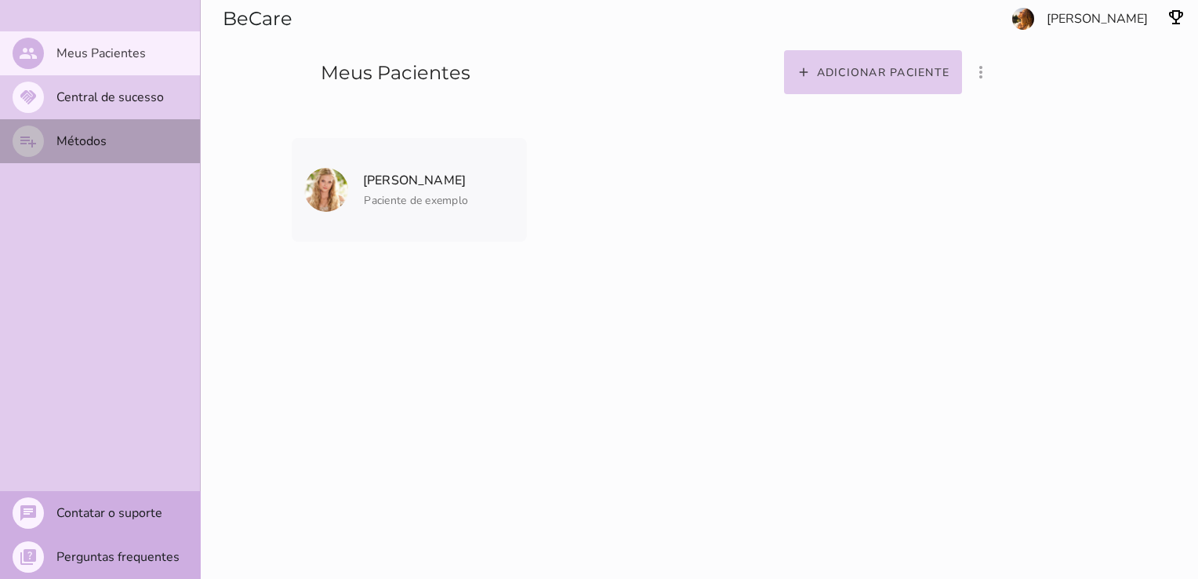
click at [0, 0] on slot "Métodos" at bounding box center [0, 0] width 0 height 0
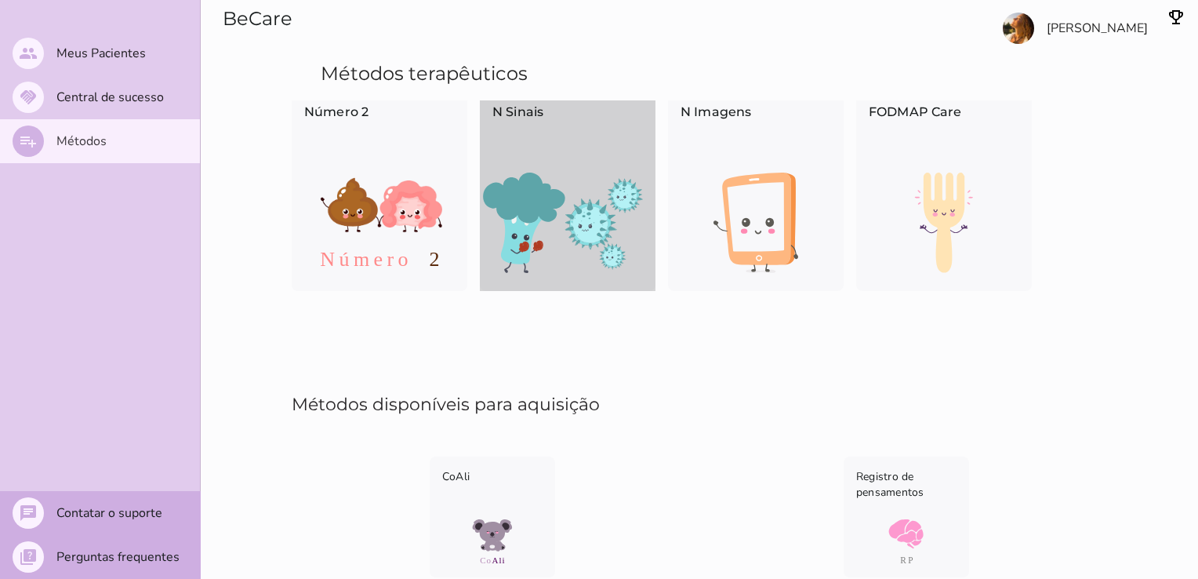
click at [561, 158] on div "N Sinais" at bounding box center [568, 131] width 176 height 82
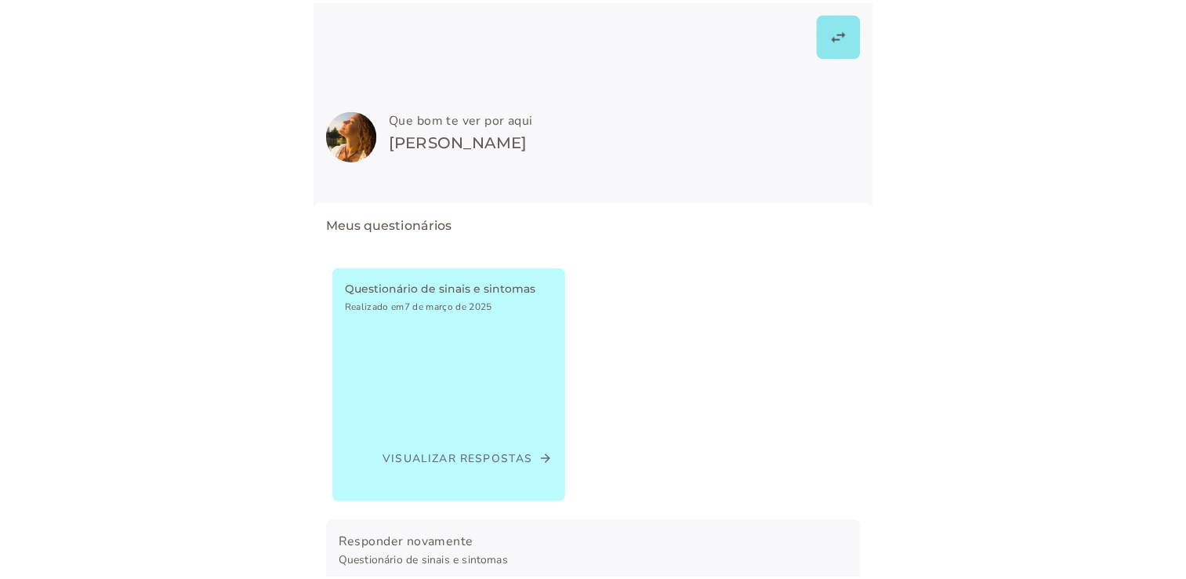
scroll to position [94, 0]
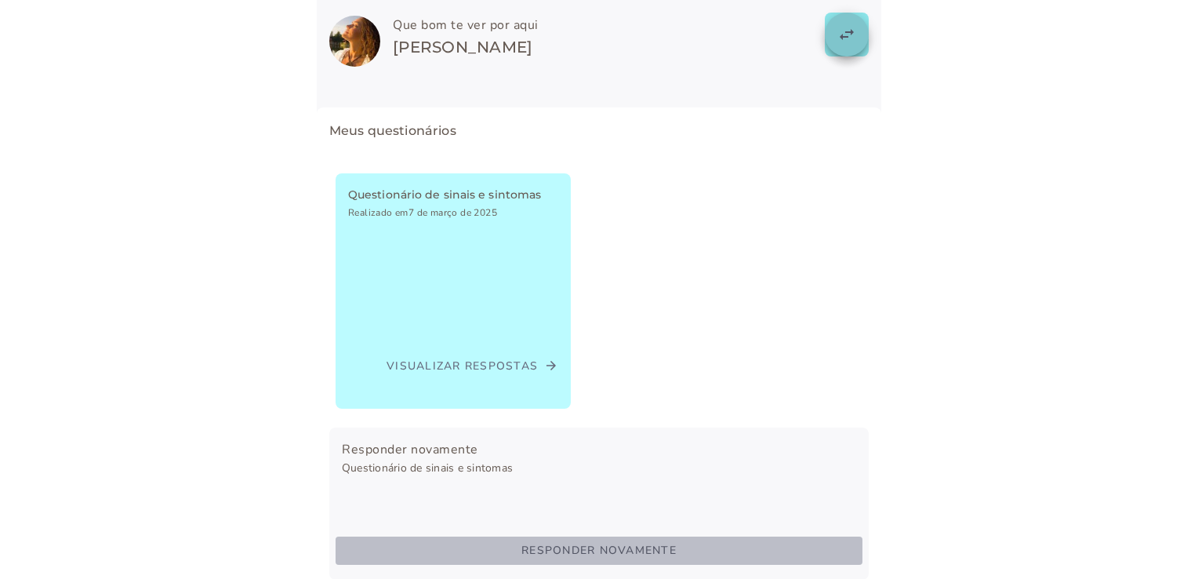
click at [827, 53] on button "swap_horiz" at bounding box center [847, 35] width 44 height 44
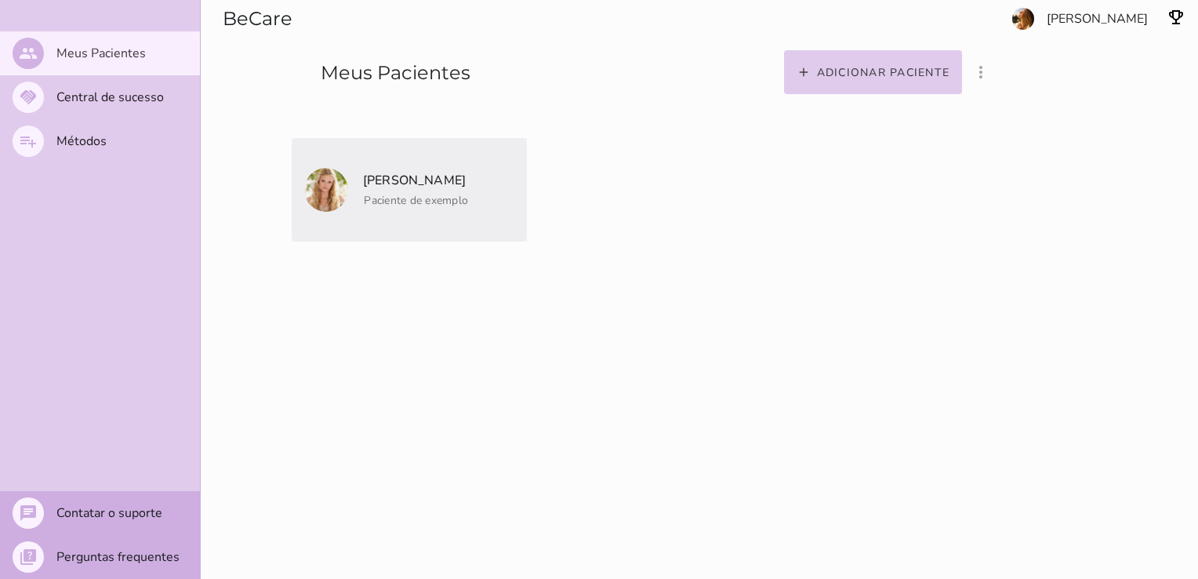
click at [380, 216] on mwc-list-item "[PERSON_NAME] Paciente de exemplo" at bounding box center [409, 190] width 235 height 104
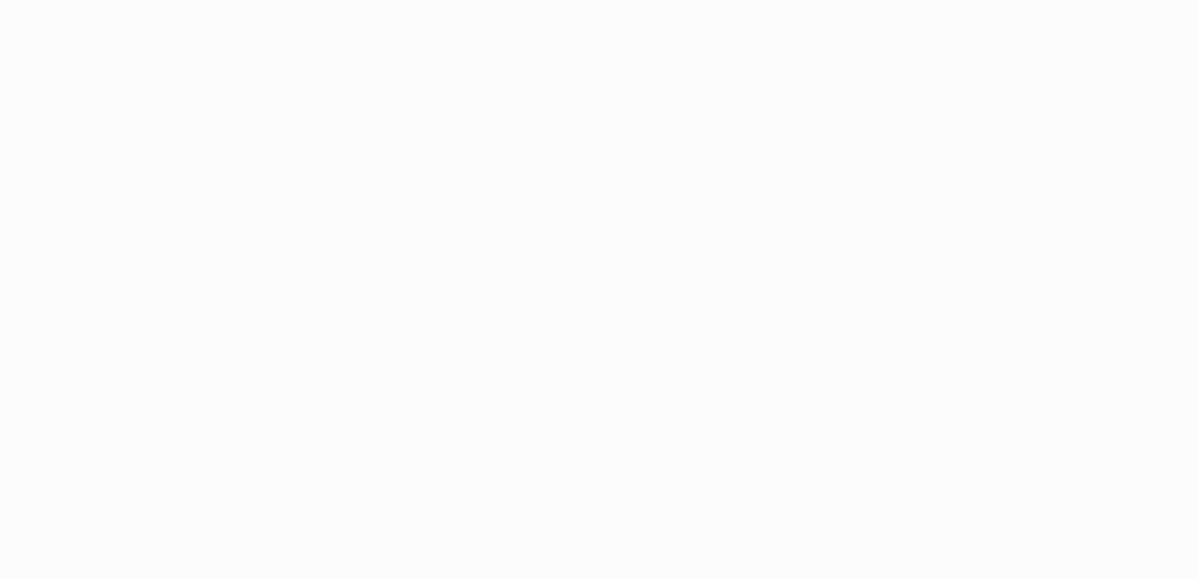
click at [0, 0] on patient-show-page at bounding box center [0, 0] width 0 height 0
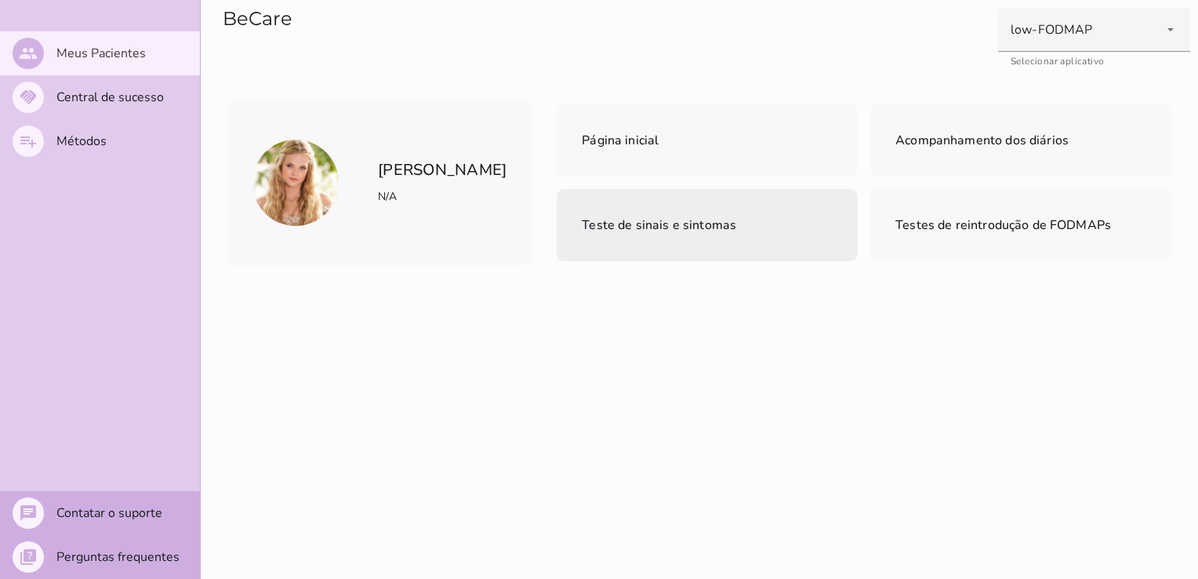
click at [609, 247] on mwc-list-item "Teste de sinais e sintomas" at bounding box center [707, 225] width 301 height 72
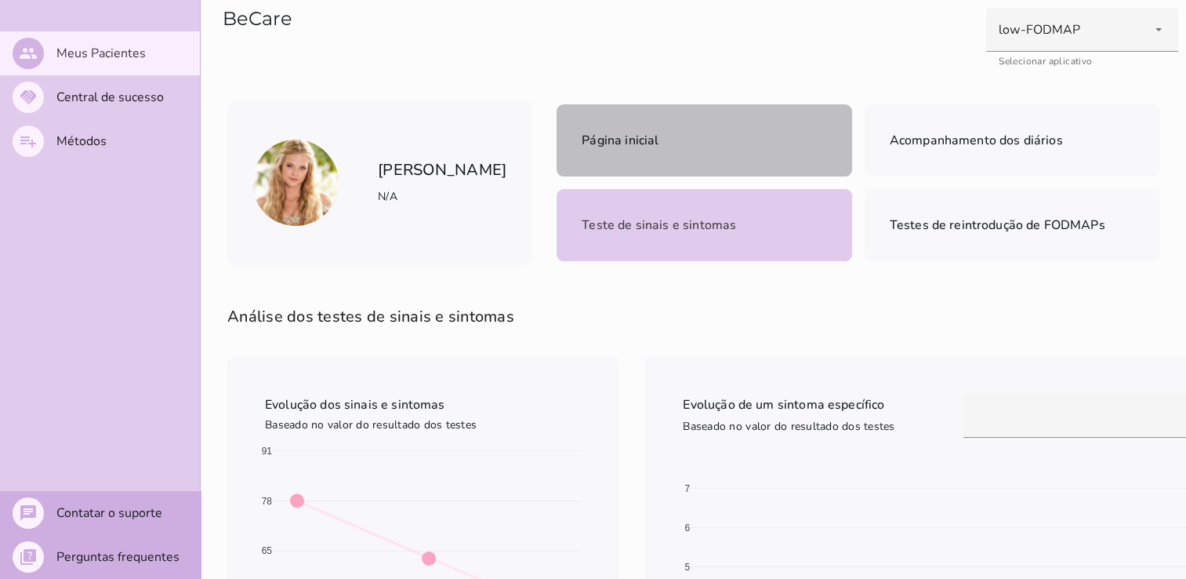
click at [731, 136] on mwc-list-item "Página inicial" at bounding box center [704, 140] width 295 height 72
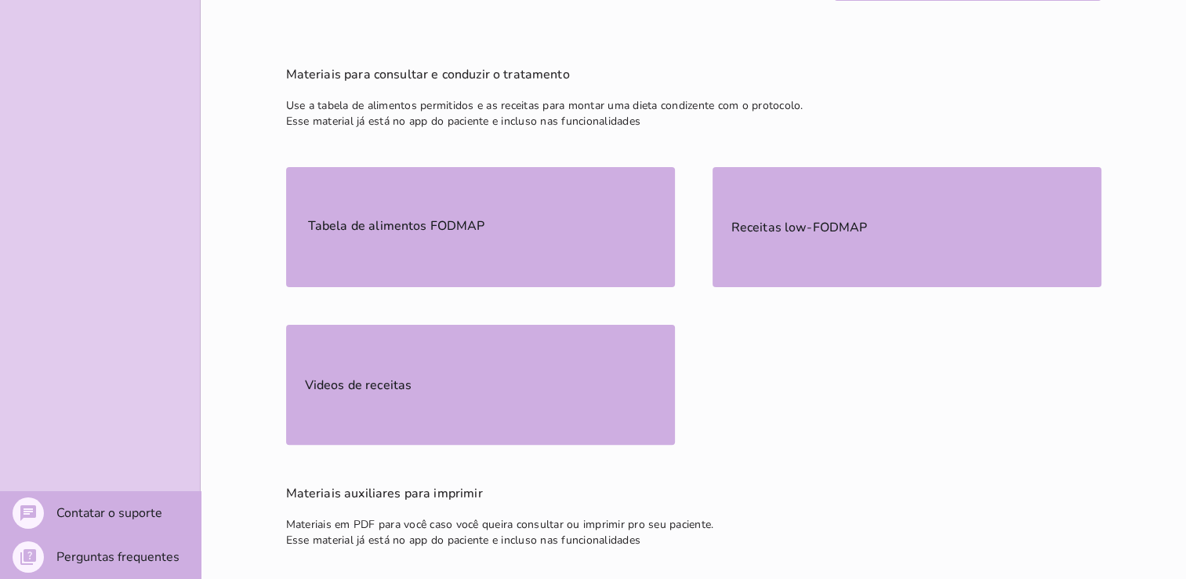
scroll to position [403, 0]
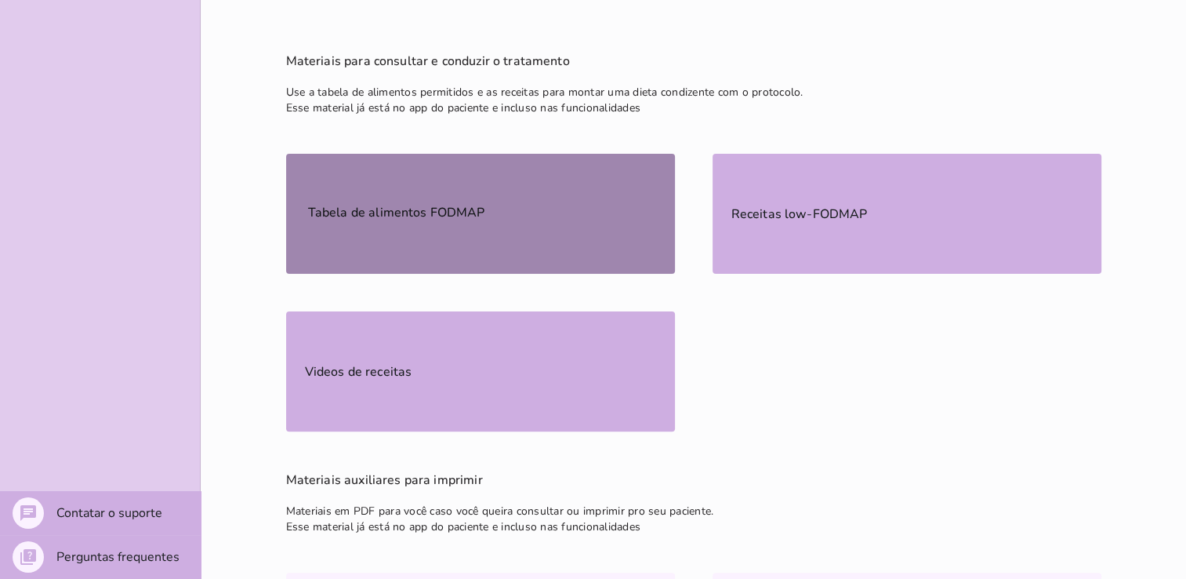
click at [438, 254] on mwc-list-item "Tabela de alimentos FODMAP" at bounding box center [480, 214] width 389 height 120
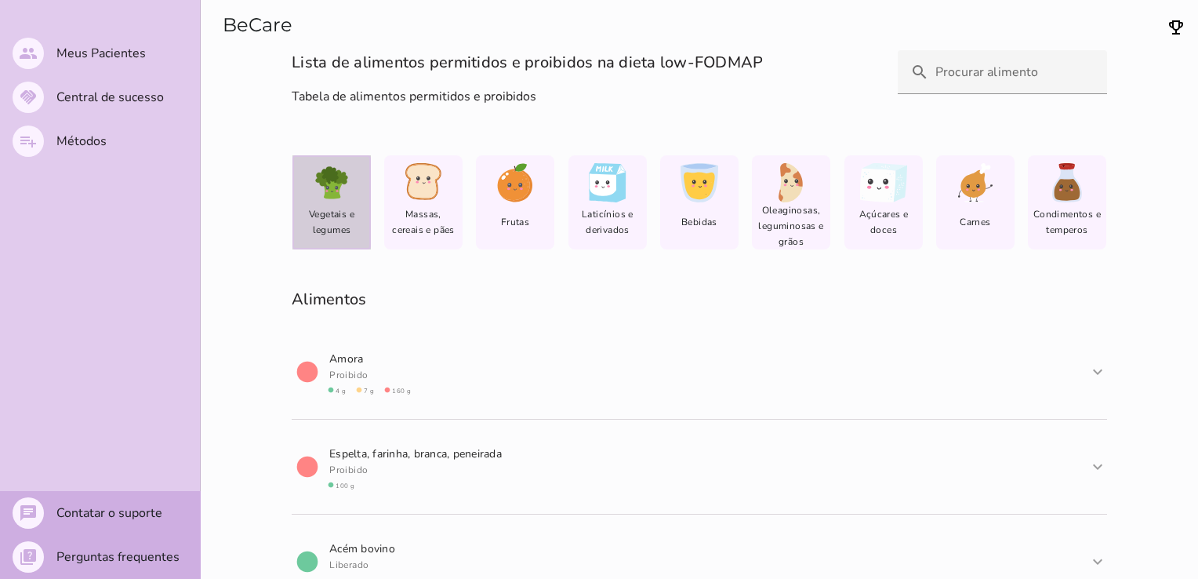
click at [329, 227] on span "Vegetais e legumes" at bounding box center [331, 221] width 69 height 31
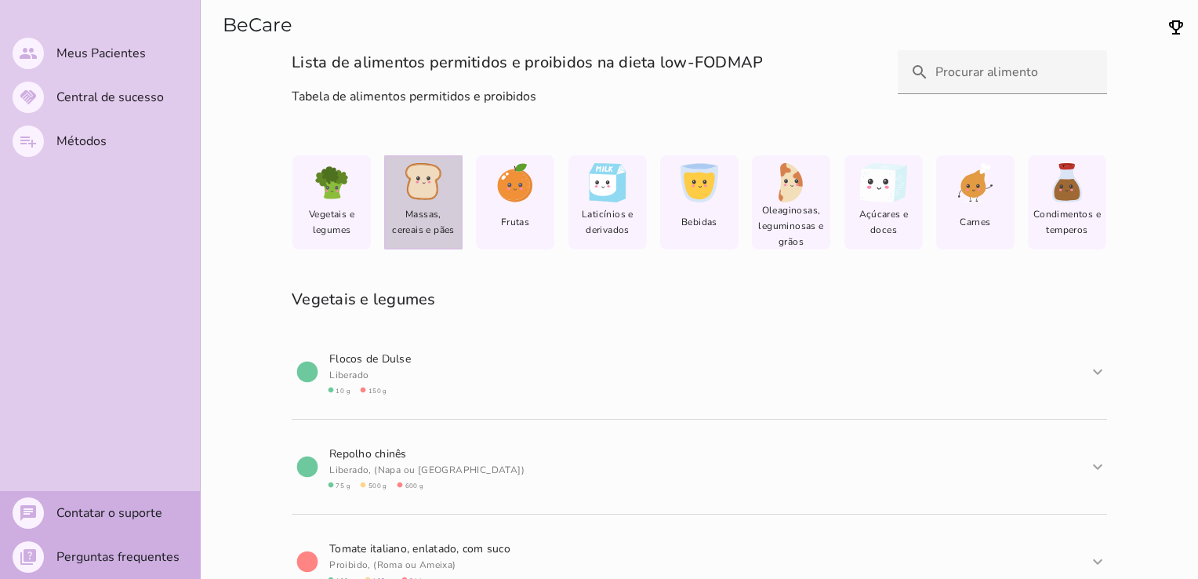
click at [405, 210] on span "Massas, cereais e pães" at bounding box center [423, 221] width 69 height 31
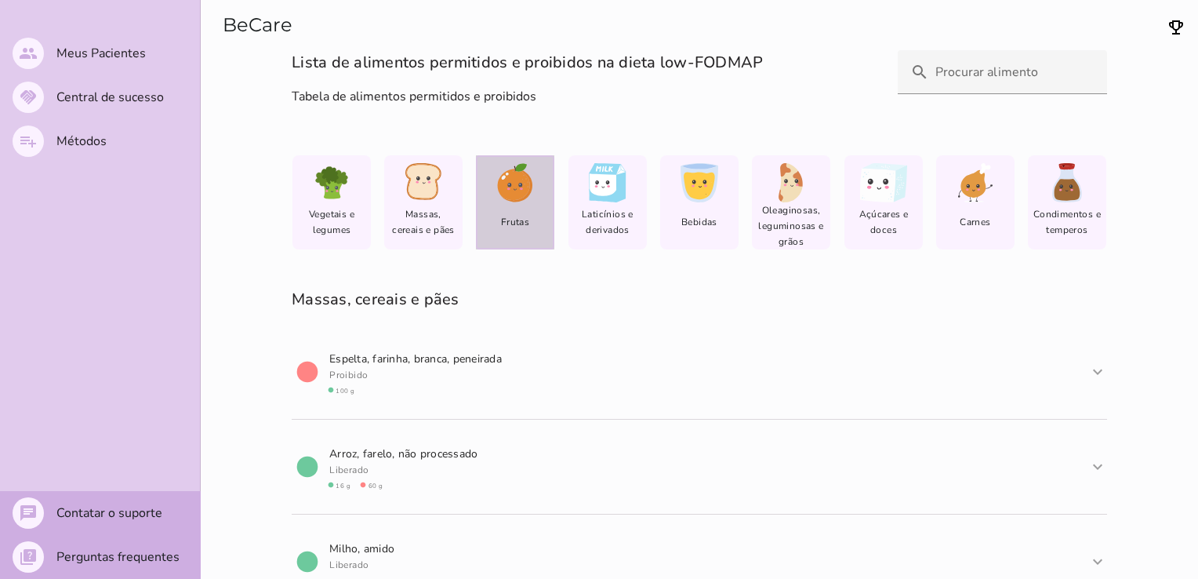
click at [508, 207] on div "Frutas" at bounding box center [515, 202] width 78 height 94
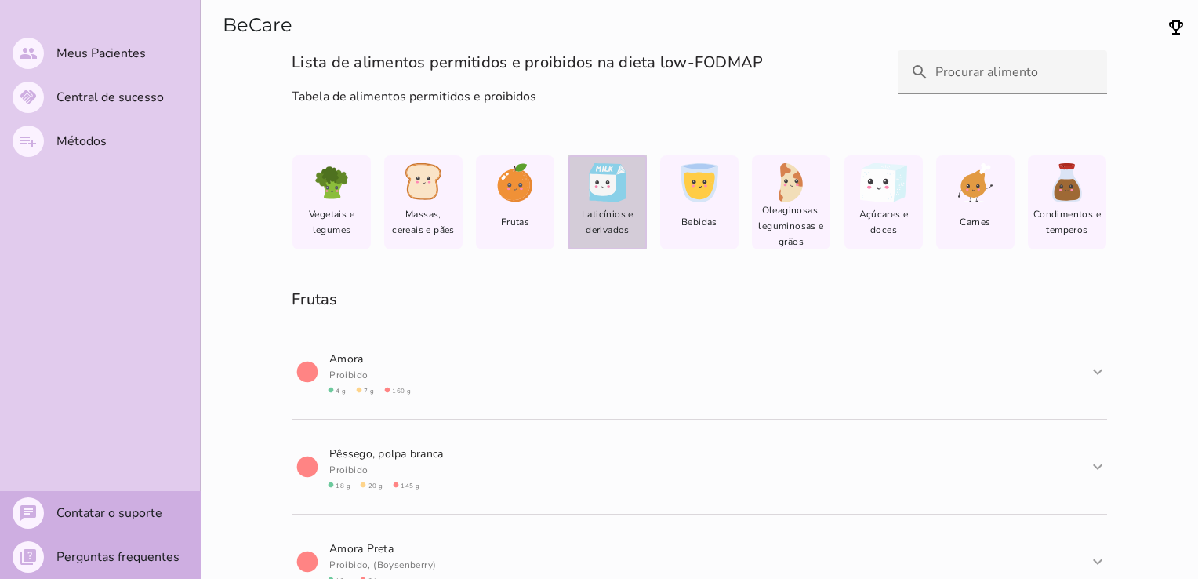
click at [587, 207] on span "Laticínios e derivados" at bounding box center [607, 221] width 69 height 31
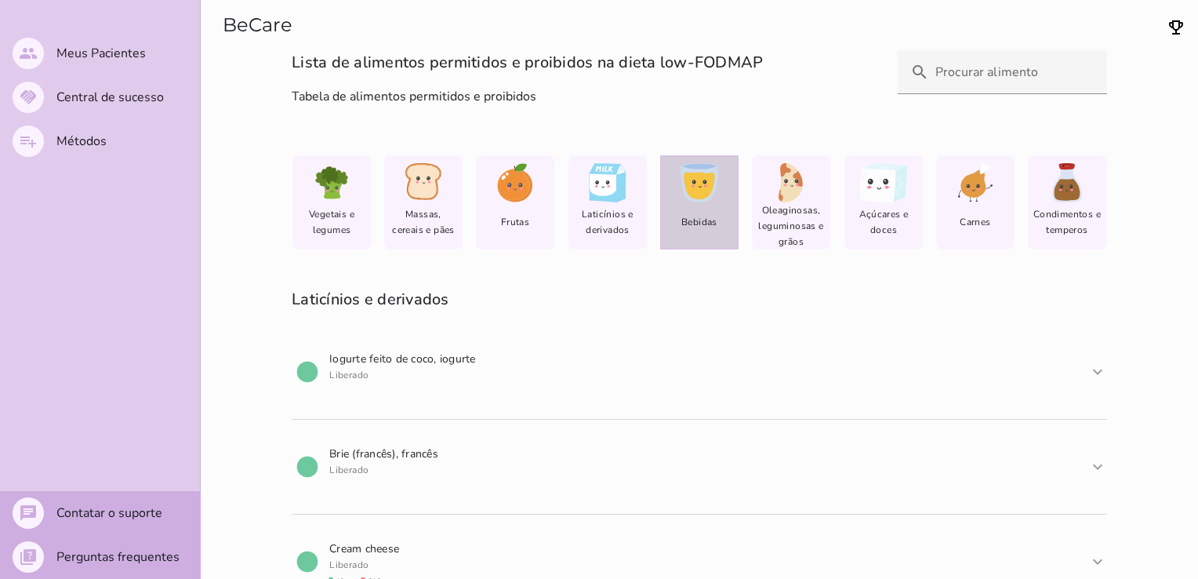
click at [712, 209] on div "lfm-list-beverage2 Bebidas" at bounding box center [699, 202] width 78 height 94
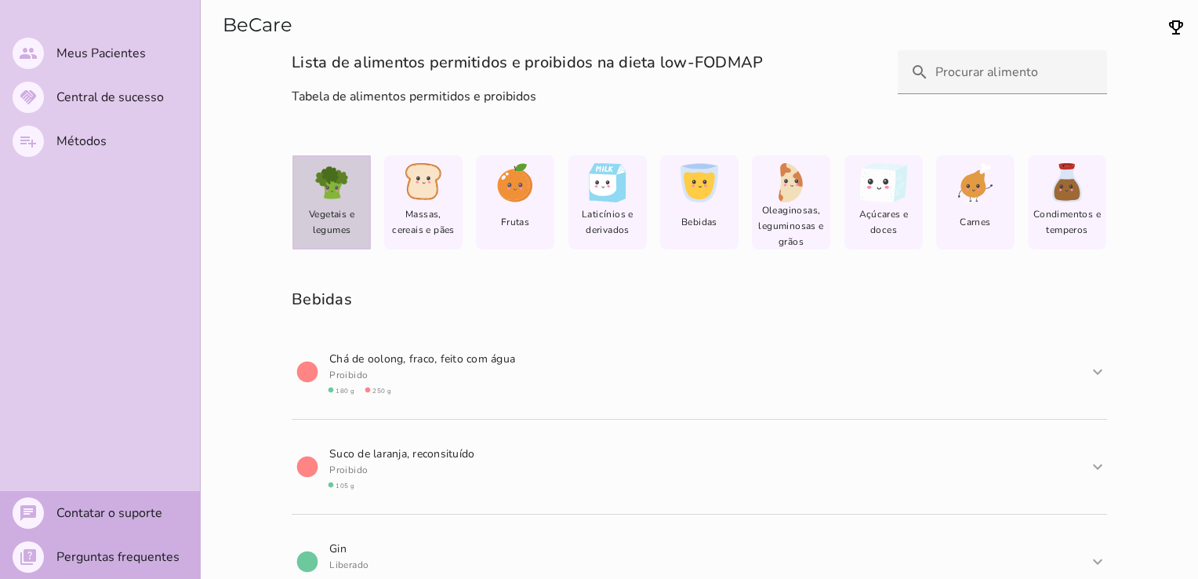
click at [318, 212] on span "Vegetais e legumes" at bounding box center [331, 221] width 69 height 31
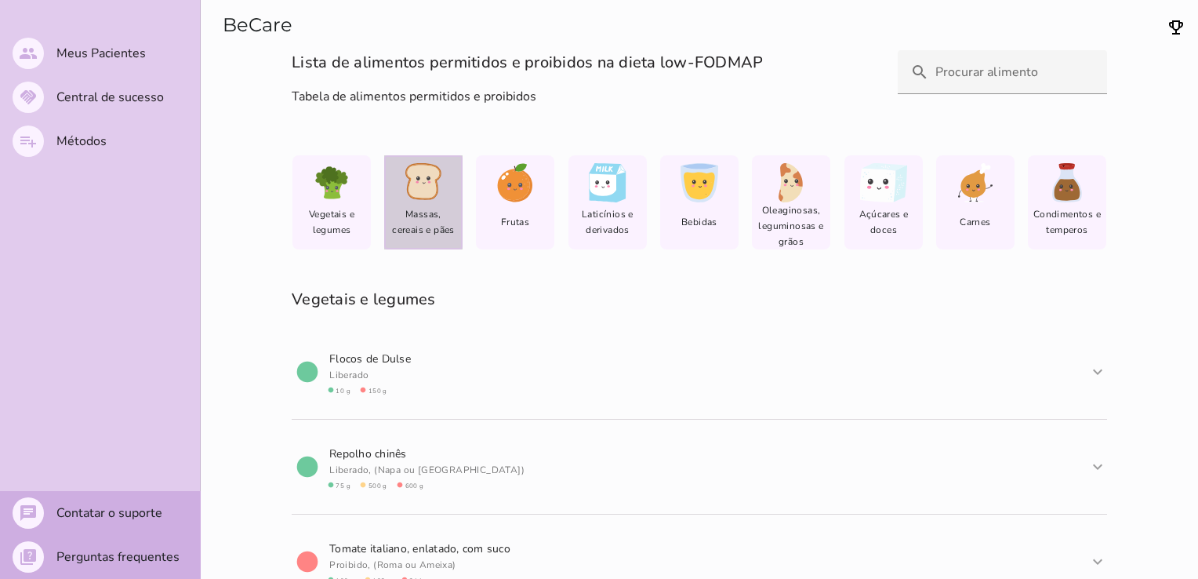
click at [406, 197] on icon at bounding box center [423, 182] width 37 height 38
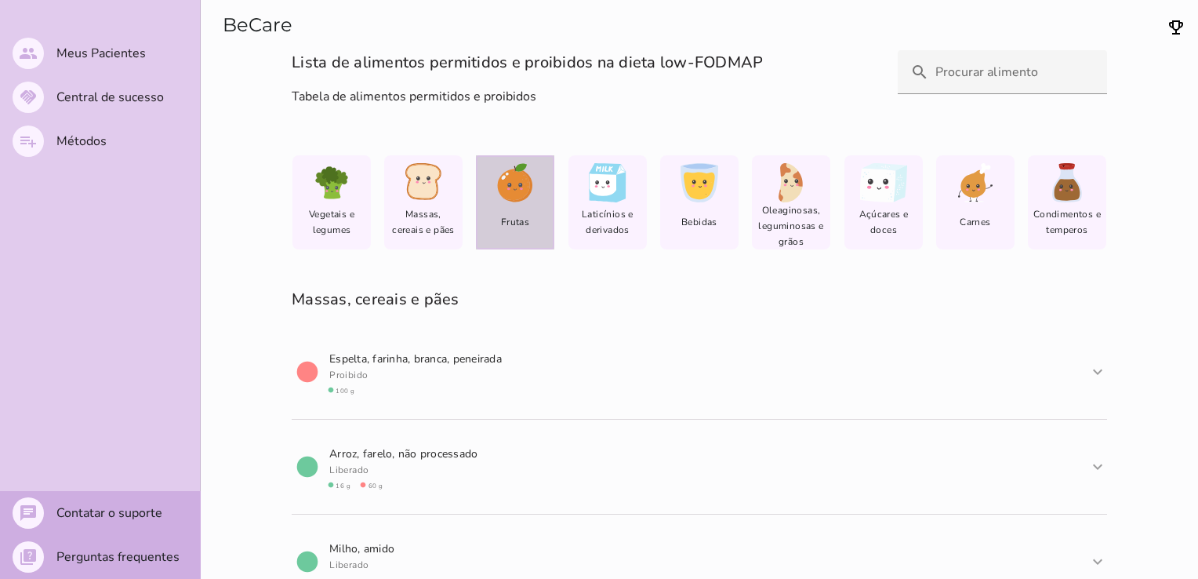
click at [492, 216] on div "Frutas" at bounding box center [515, 202] width 78 height 94
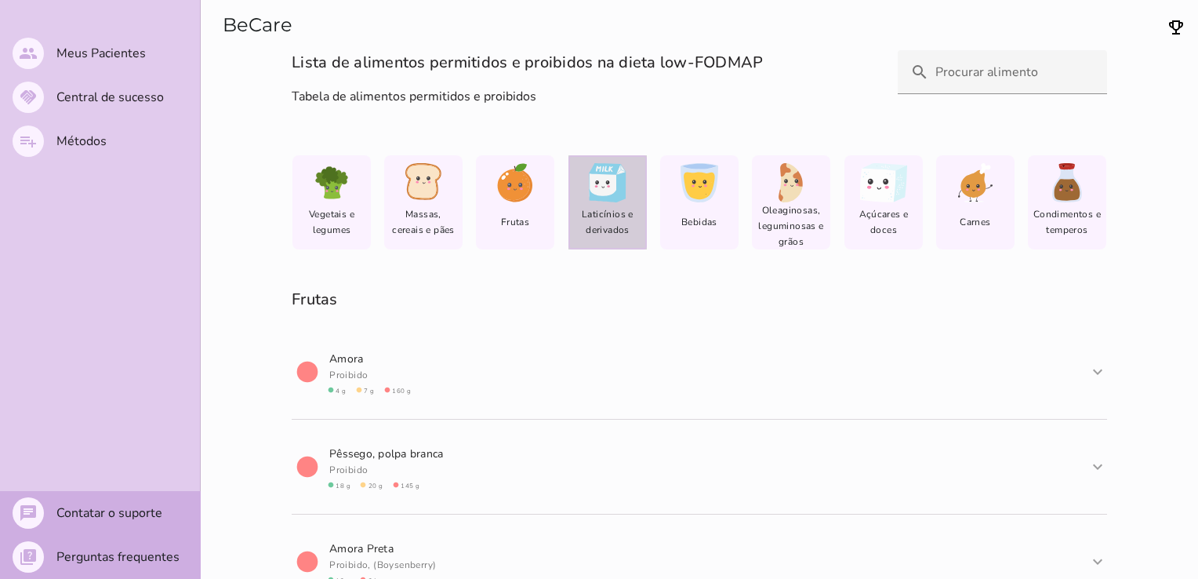
click at [621, 200] on div "lfm-list-milk" at bounding box center [607, 182] width 69 height 39
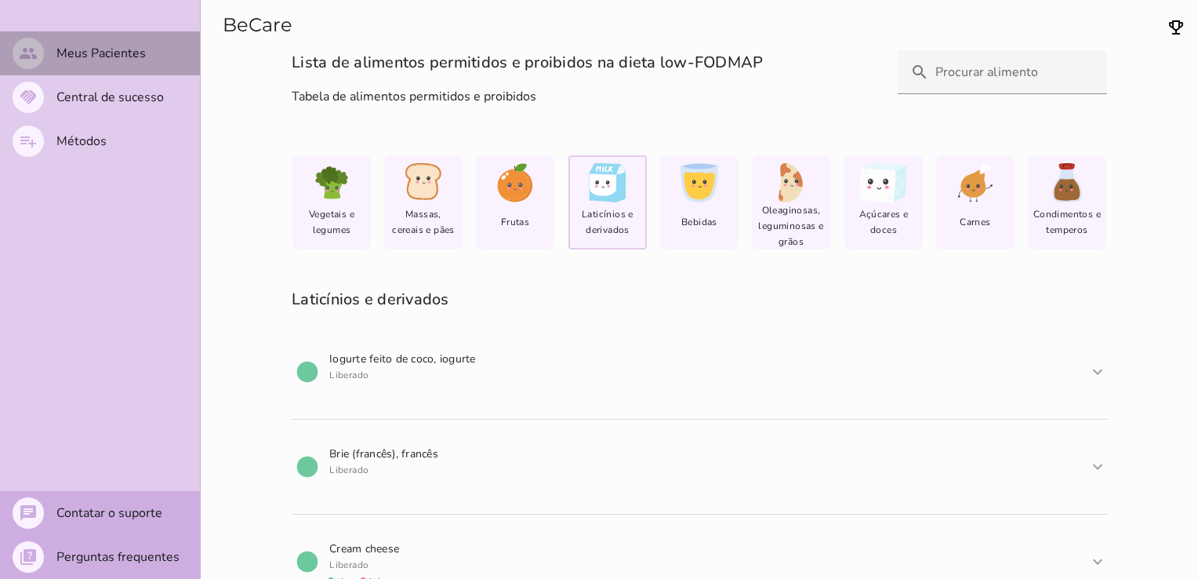
click at [0, 0] on slot "Meus Pacientes" at bounding box center [0, 0] width 0 height 0
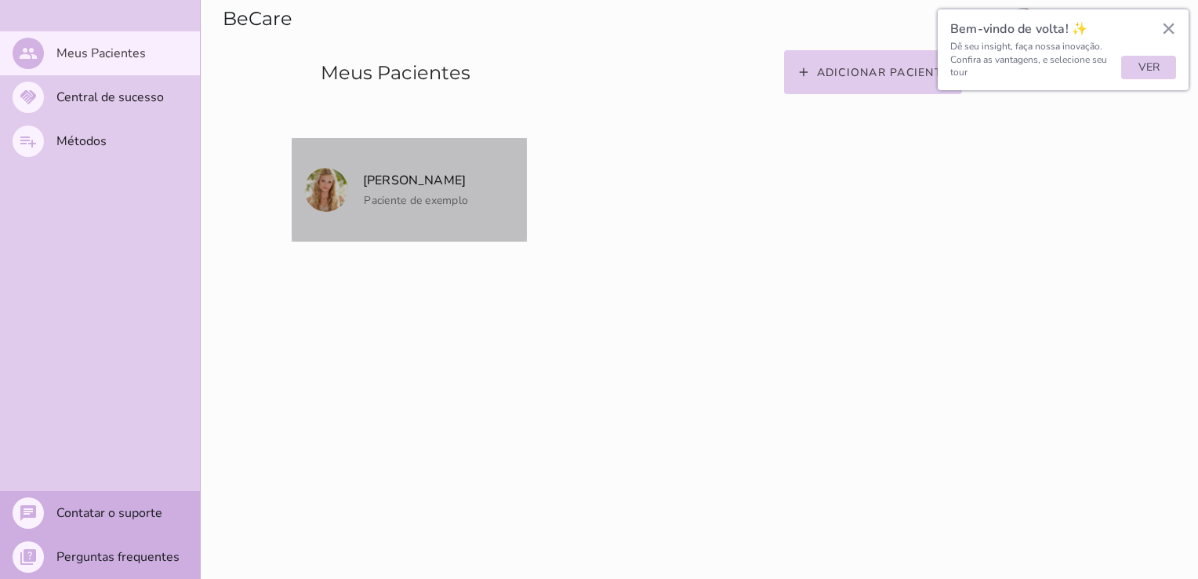
click at [449, 212] on mwc-list-item "[PERSON_NAME] Paciente de exemplo" at bounding box center [409, 190] width 235 height 104
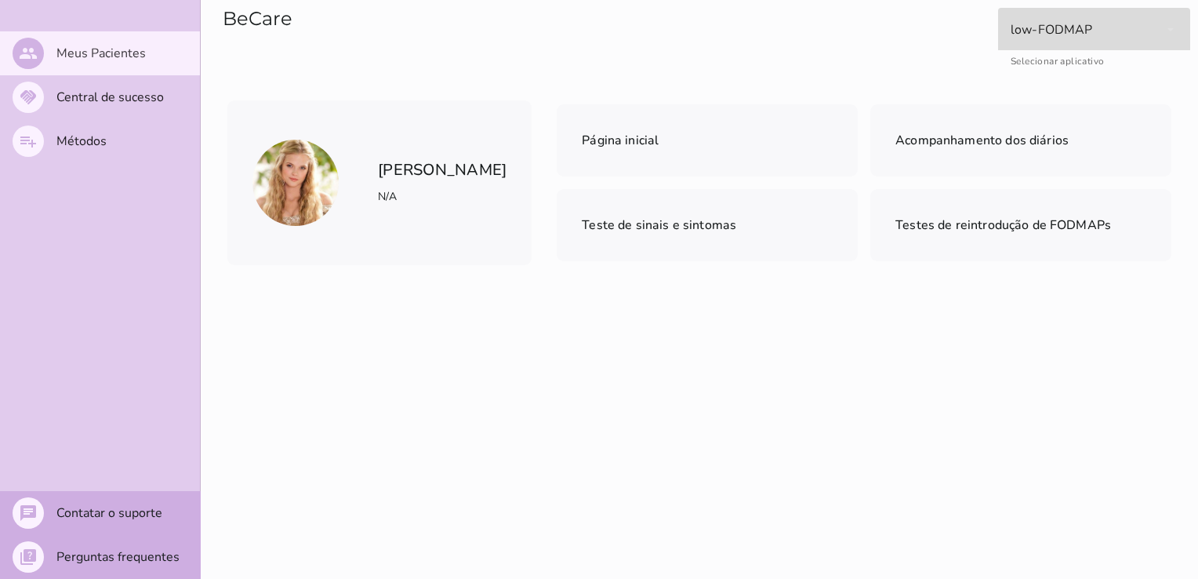
click at [1170, 29] on div "low-FODMAP" at bounding box center [1094, 30] width 192 height 44
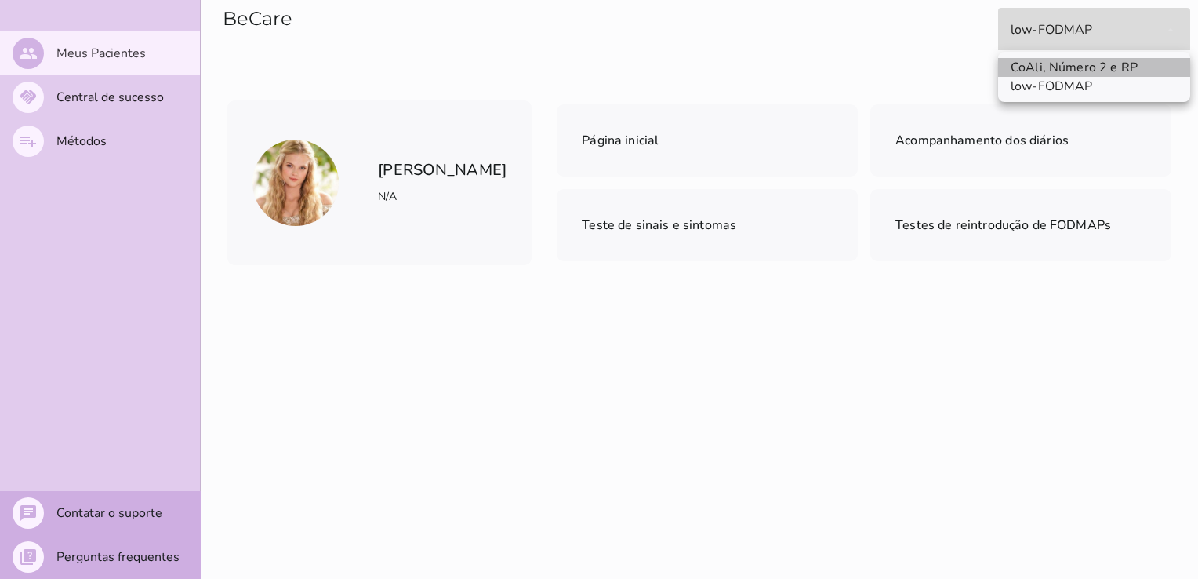
click at [0, 0] on slot "CoAli, Número 2 e RP" at bounding box center [0, 0] width 0 height 0
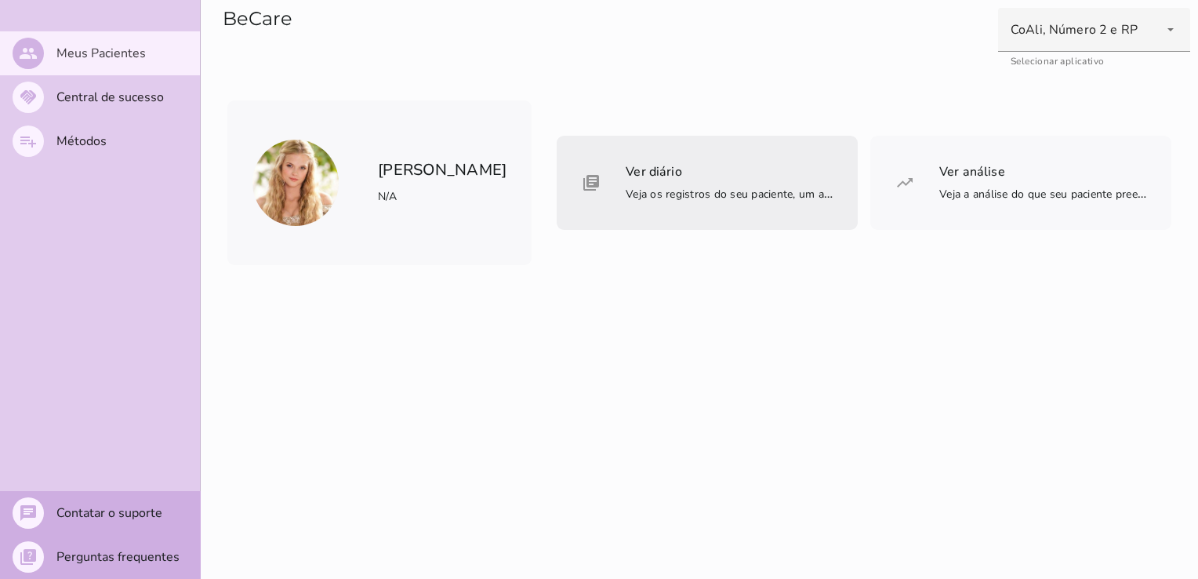
click at [641, 168] on span "Ver diário" at bounding box center [654, 171] width 56 height 17
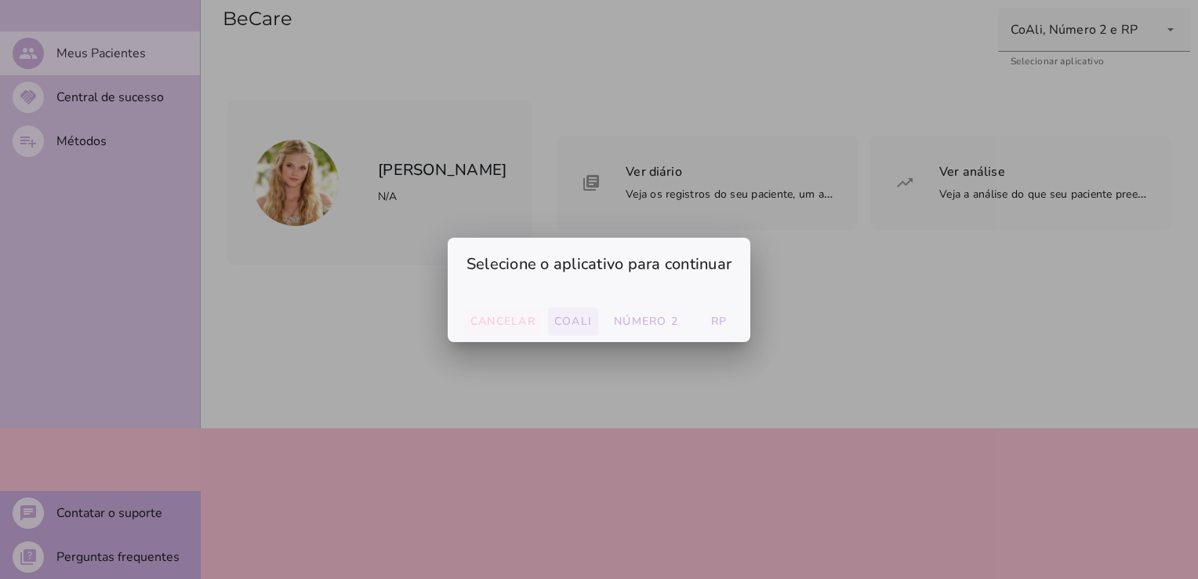
click at [0, 0] on slot "Cancelar" at bounding box center [0, 0] width 0 height 0
